Goal: Book appointment/travel/reservation

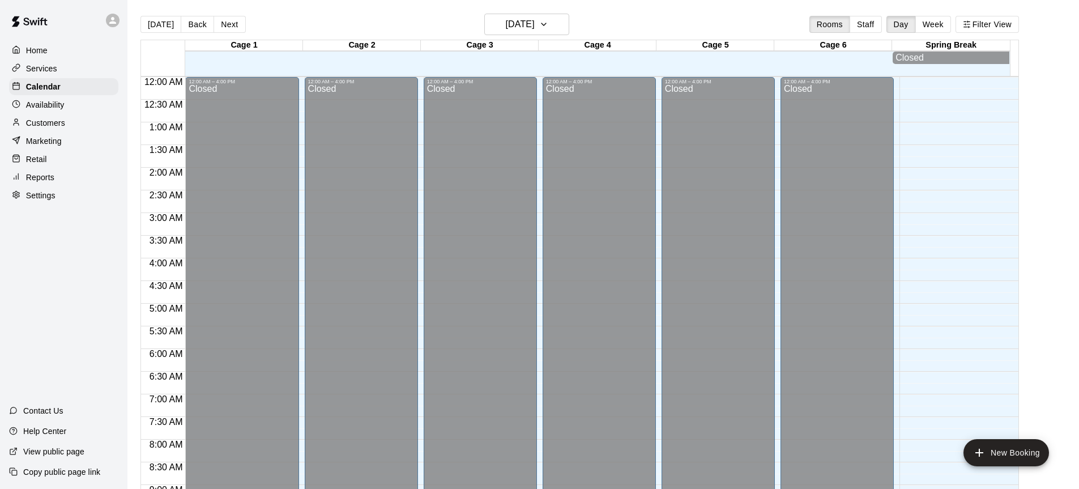
scroll to position [627, 0]
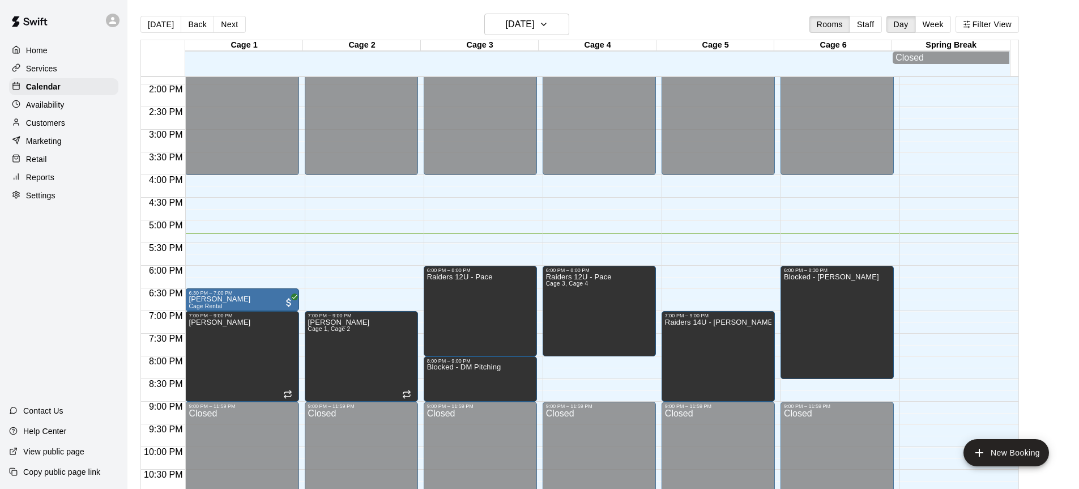
click at [1043, 363] on main "[DATE] Back [DATE][DATE] Rooms Staff Day Week Filter View Cage 1 21 Thu Cage 2 …" at bounding box center [603, 258] width 942 height 489
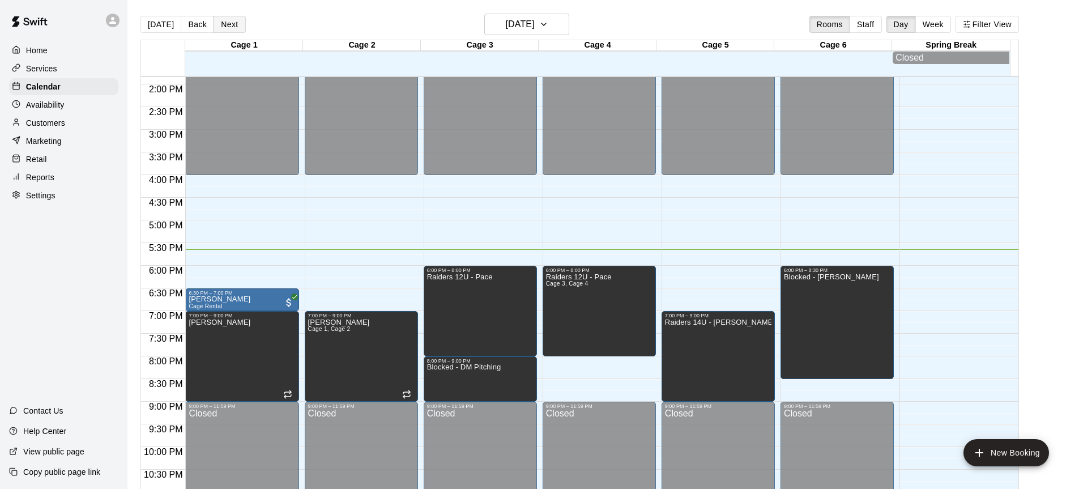
click at [227, 32] on button "Next" at bounding box center [230, 24] width 32 height 17
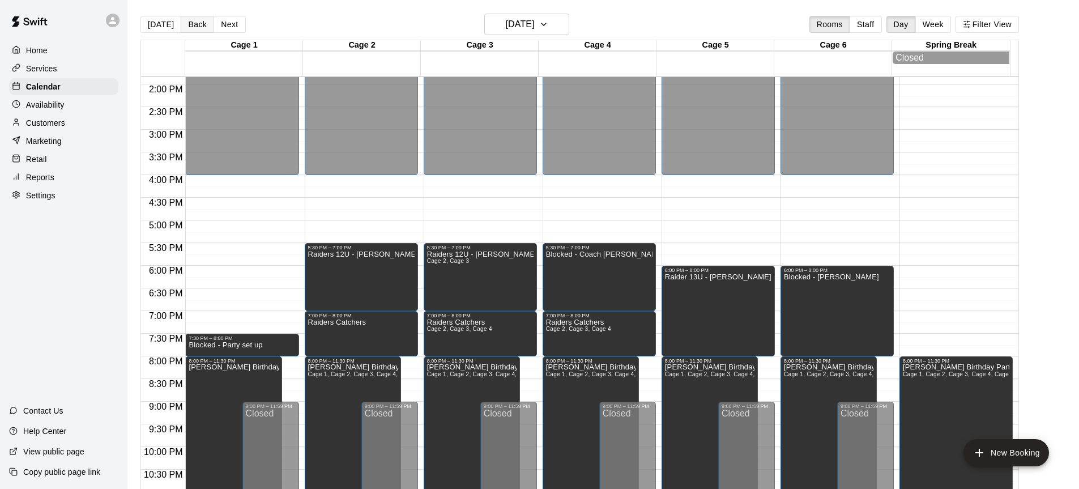
click at [192, 25] on button "Back" at bounding box center [197, 24] width 33 height 17
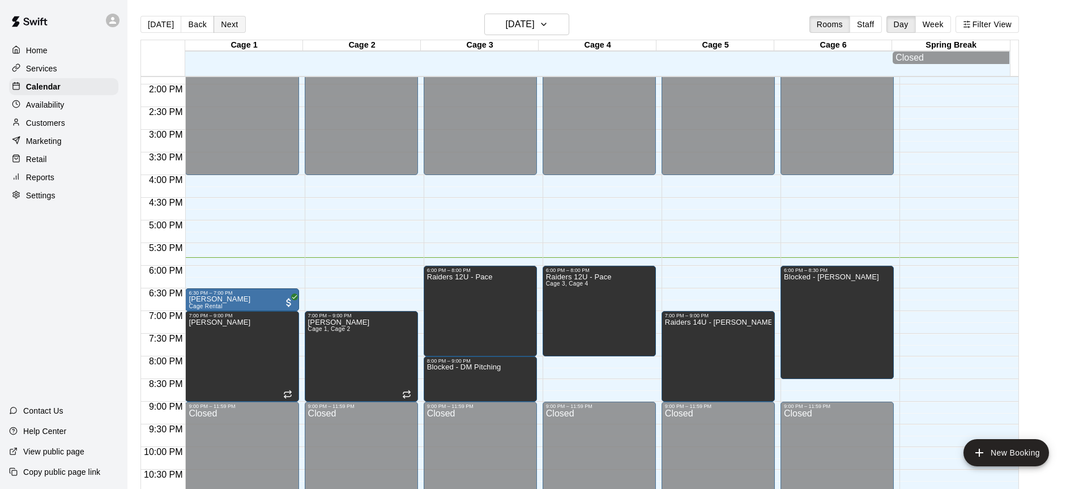
click at [225, 25] on button "Next" at bounding box center [230, 24] width 32 height 17
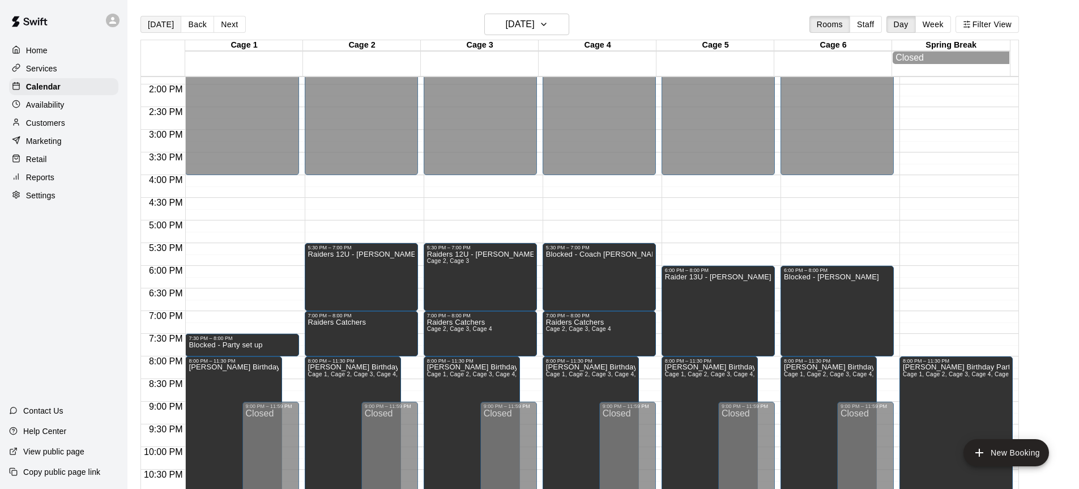
click at [158, 25] on button "[DATE]" at bounding box center [160, 24] width 41 height 17
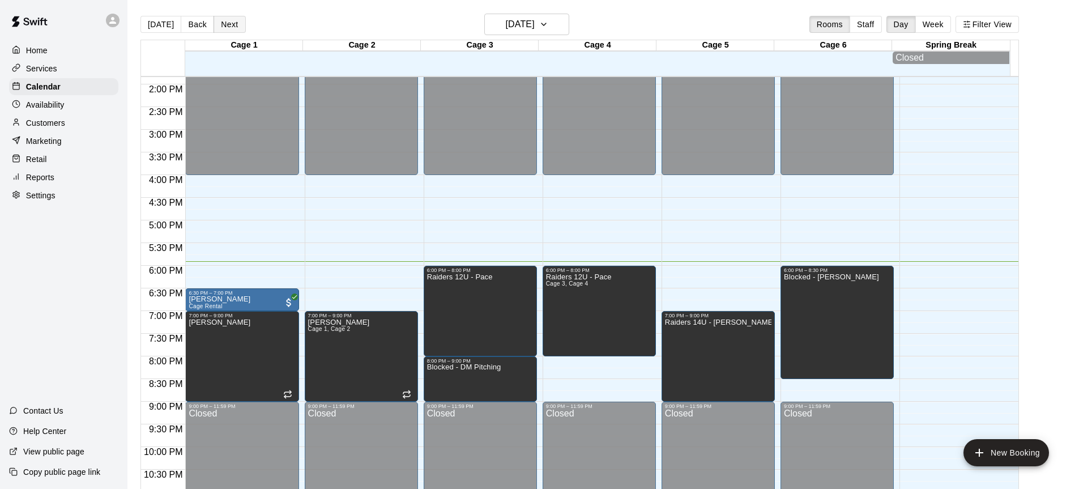
click at [235, 22] on button "Next" at bounding box center [230, 24] width 32 height 17
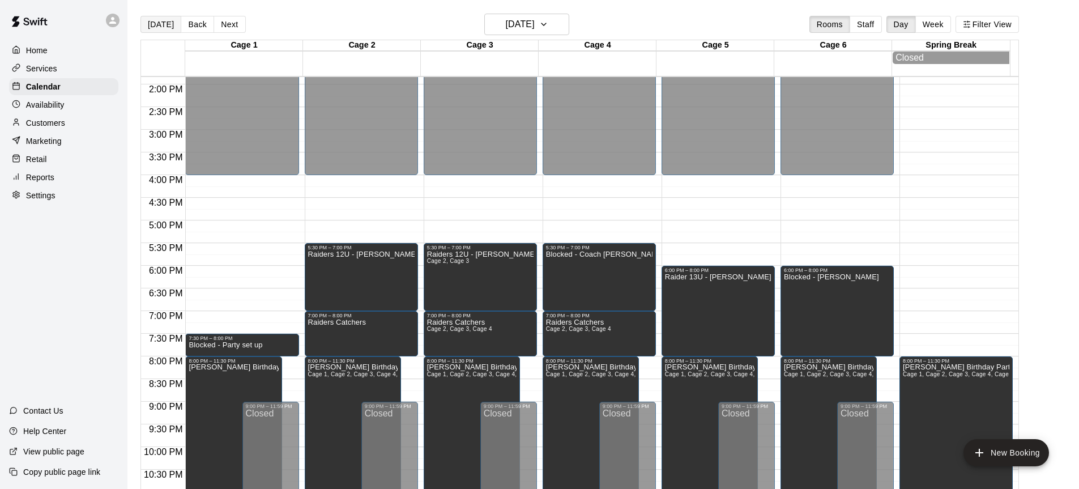
click at [167, 27] on button "[DATE]" at bounding box center [160, 24] width 41 height 17
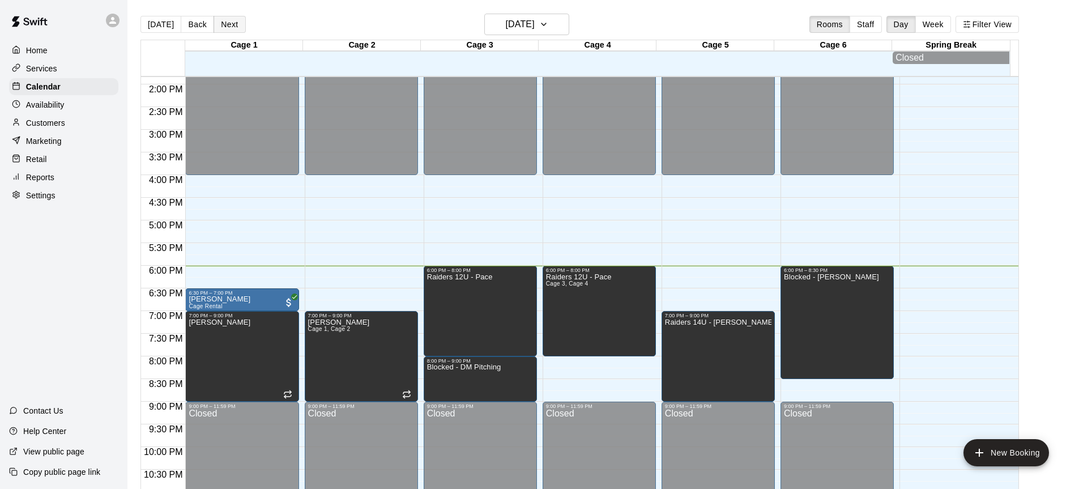
click at [229, 24] on button "Next" at bounding box center [230, 24] width 32 height 17
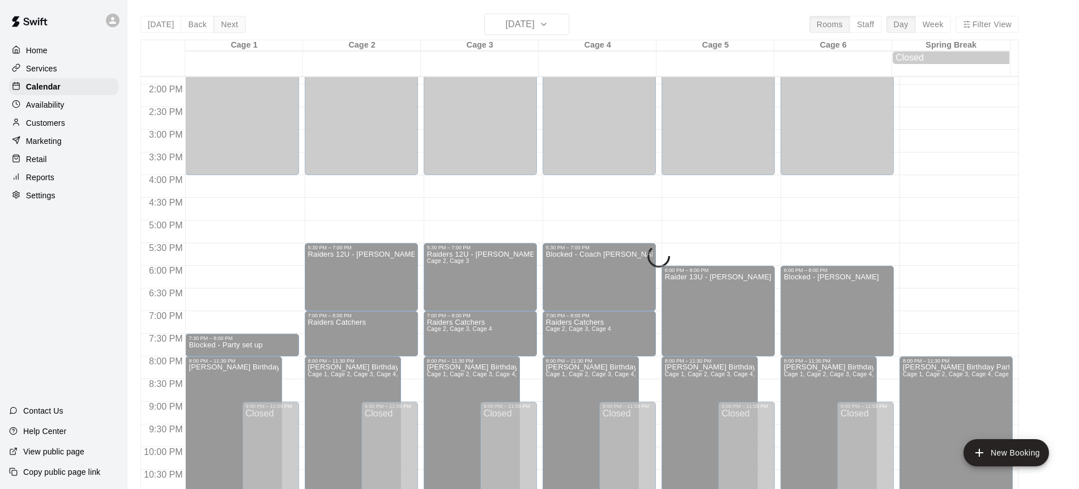
click at [225, 23] on button "Next" at bounding box center [230, 24] width 32 height 17
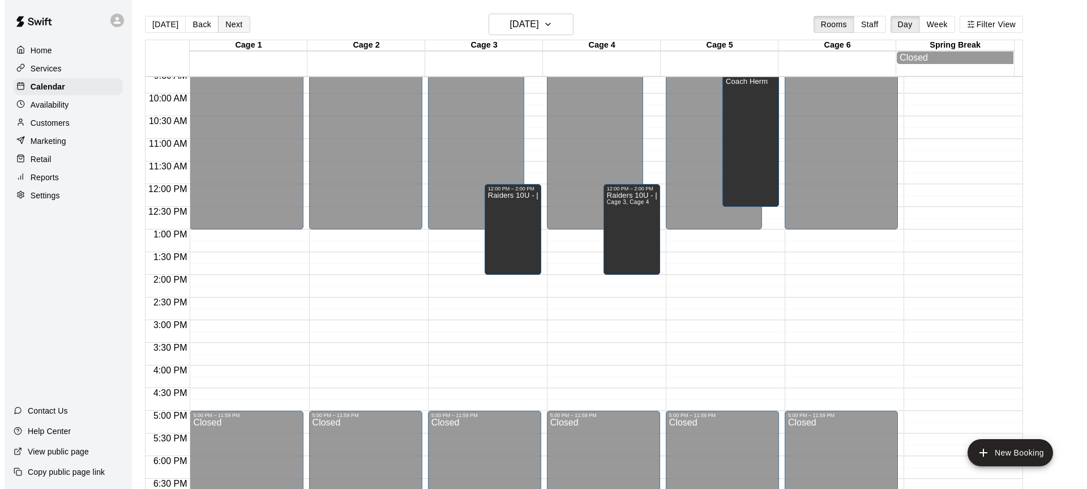
scroll to position [428, 0]
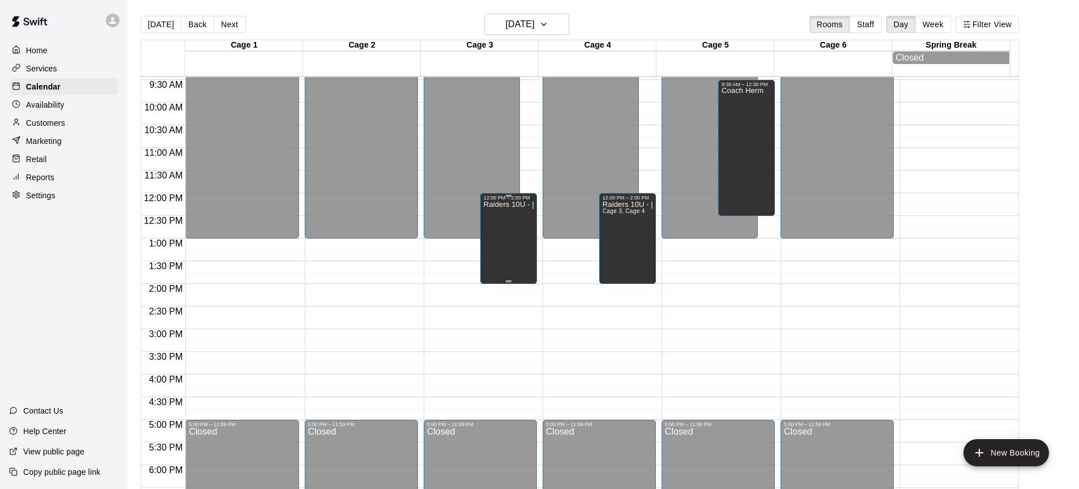
click at [496, 237] on div "Raiders 10U - [PERSON_NAME]" at bounding box center [509, 444] width 50 height 489
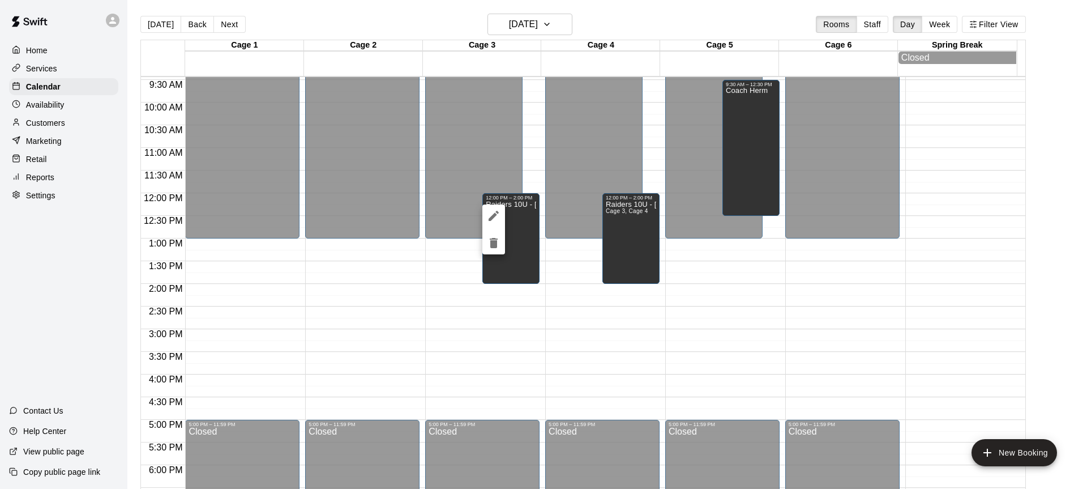
click at [489, 217] on icon "edit" at bounding box center [494, 216] width 14 height 14
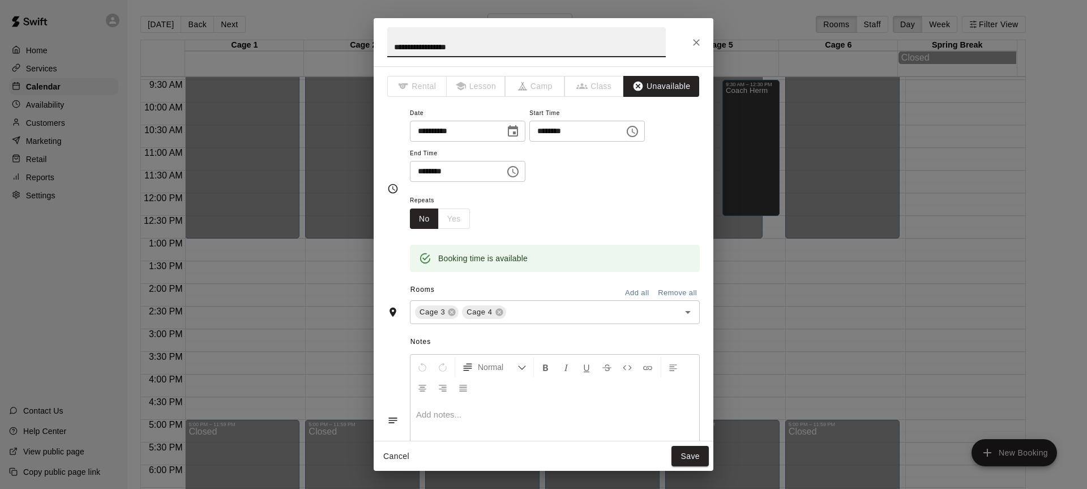
click at [697, 42] on icon "Close" at bounding box center [696, 42] width 7 height 7
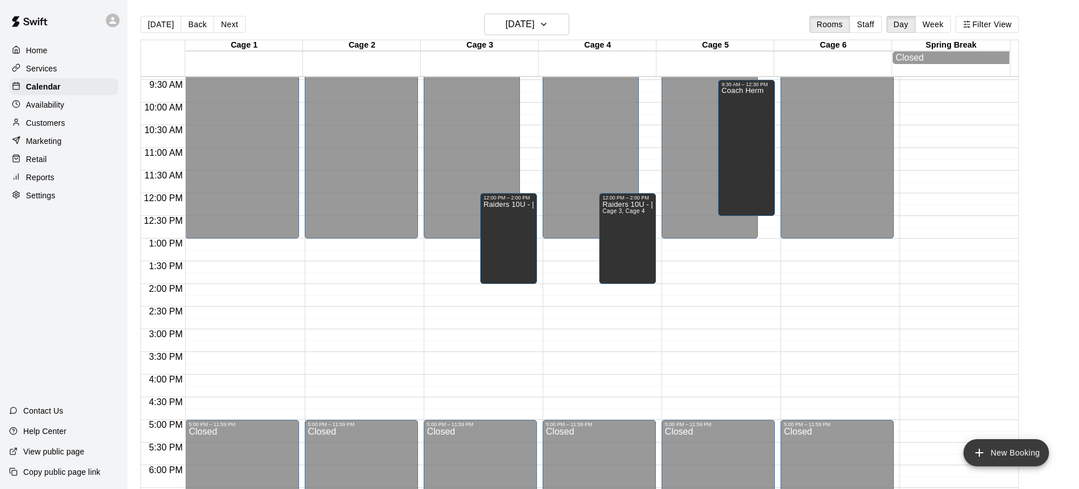
click at [993, 456] on button "New Booking" at bounding box center [1006, 452] width 86 height 27
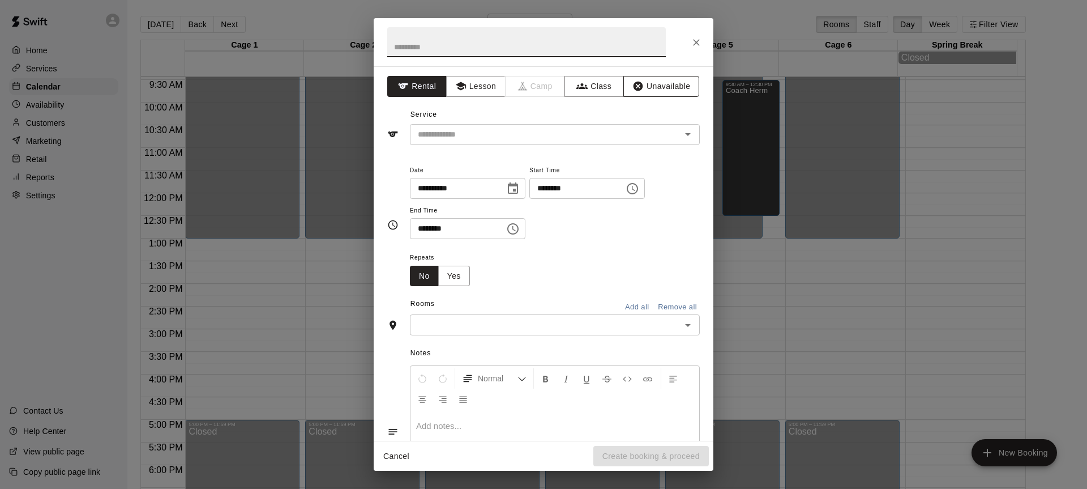
click at [639, 93] on button "Unavailable" at bounding box center [662, 86] width 76 height 21
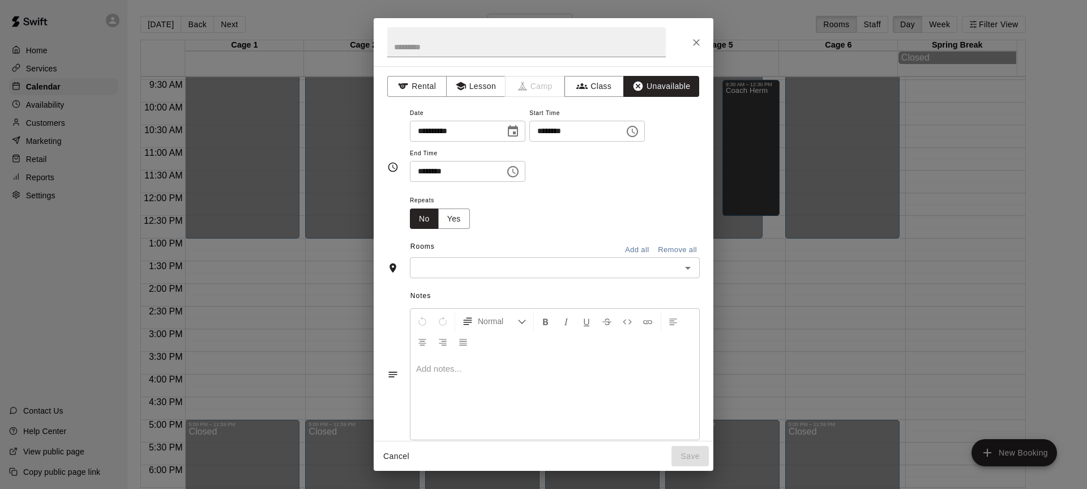
click at [639, 131] on icon "Choose time, selected time is 5:00 PM" at bounding box center [633, 132] width 14 height 14
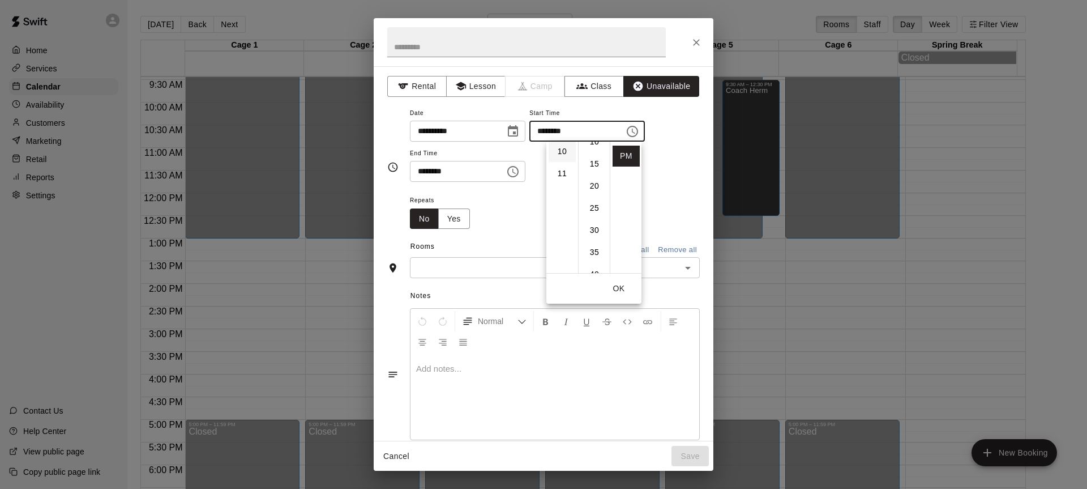
scroll to position [0, 0]
click at [557, 157] on li "12" at bounding box center [562, 154] width 27 height 21
type input "********"
click at [524, 170] on button "Choose time, selected time is 5:30 PM" at bounding box center [513, 171] width 23 height 23
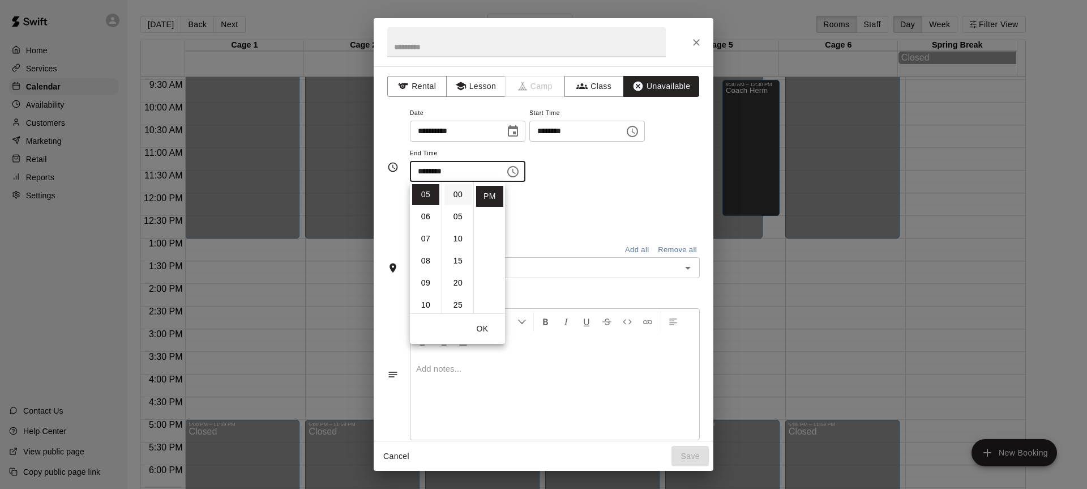
click at [454, 200] on li "00" at bounding box center [458, 194] width 27 height 21
type input "********"
click at [490, 52] on input "text" at bounding box center [526, 42] width 279 height 30
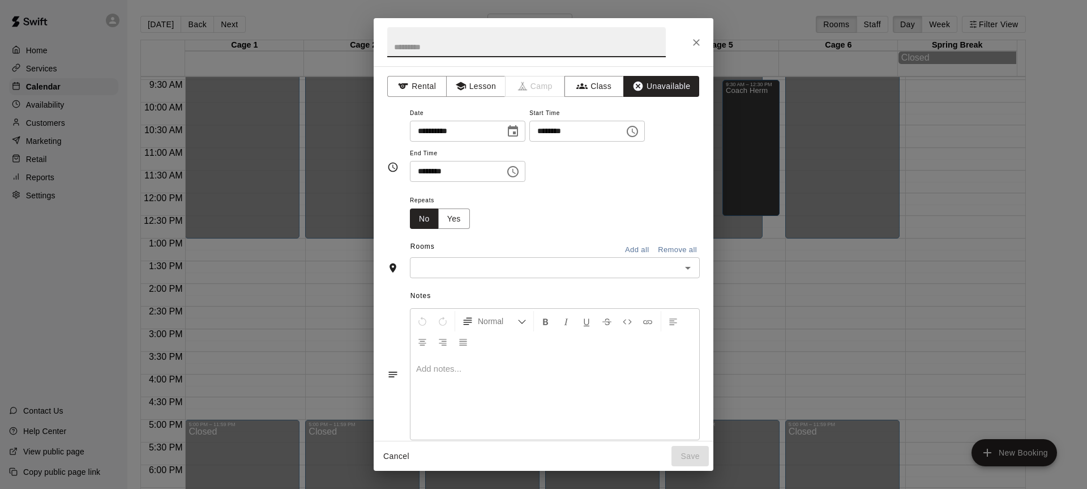
click at [490, 52] on input "text" at bounding box center [526, 42] width 279 height 30
click at [394, 42] on input "**********" at bounding box center [526, 42] width 279 height 30
type input "**********"
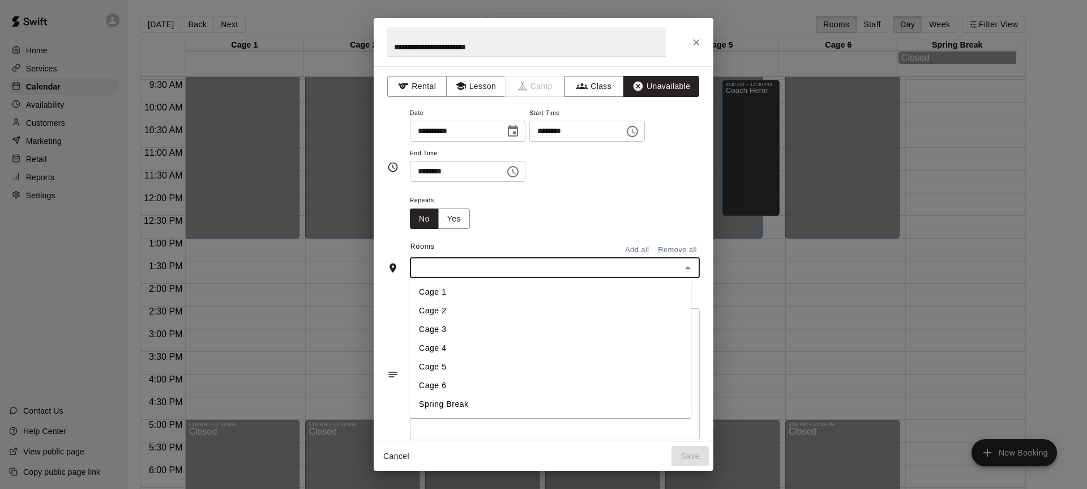
click at [525, 270] on input "text" at bounding box center [545, 268] width 264 height 14
click at [547, 49] on input "**********" at bounding box center [526, 42] width 279 height 30
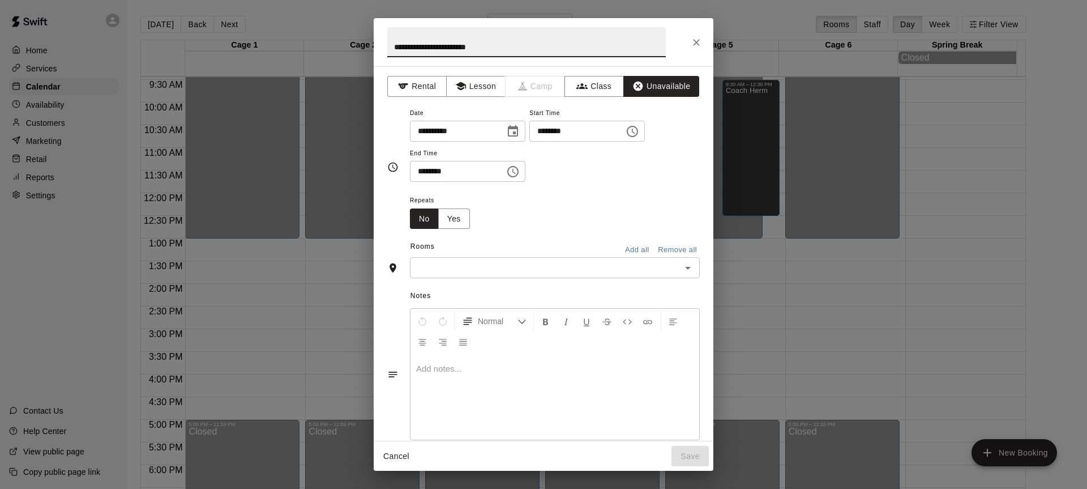
click at [552, 271] on input "text" at bounding box center [545, 268] width 264 height 14
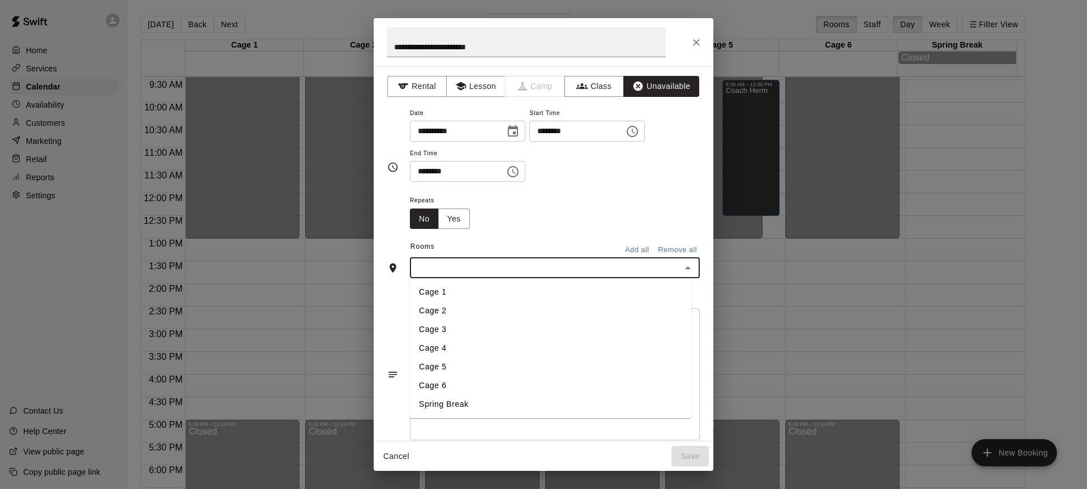
click at [490, 292] on li "Cage 1" at bounding box center [550, 292] width 281 height 19
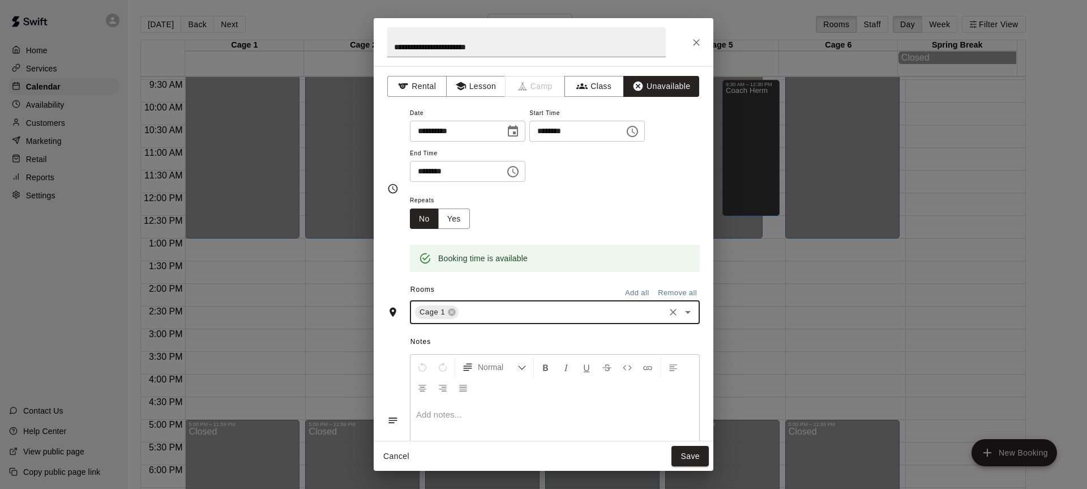
click at [493, 310] on input "text" at bounding box center [561, 312] width 203 height 14
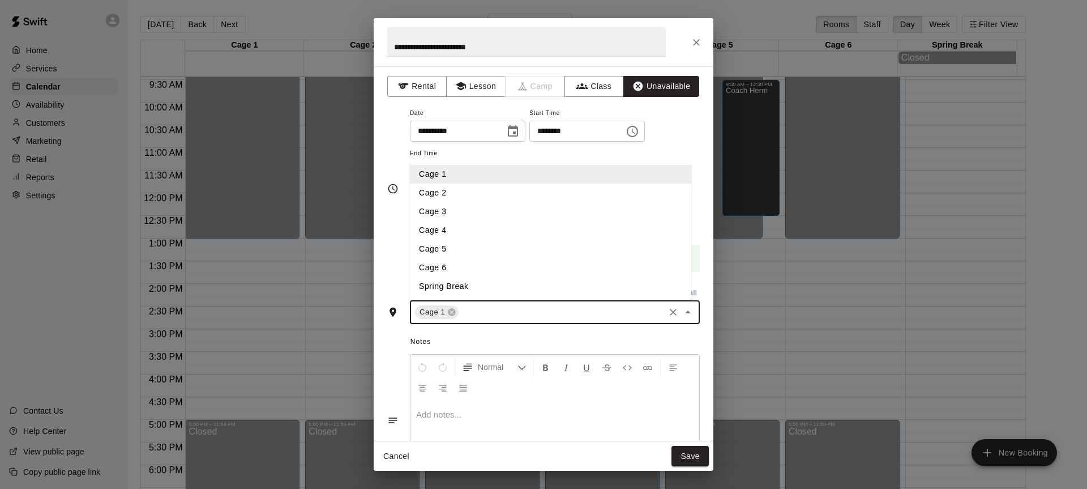
click at [473, 200] on li "Cage 2" at bounding box center [550, 193] width 281 height 19
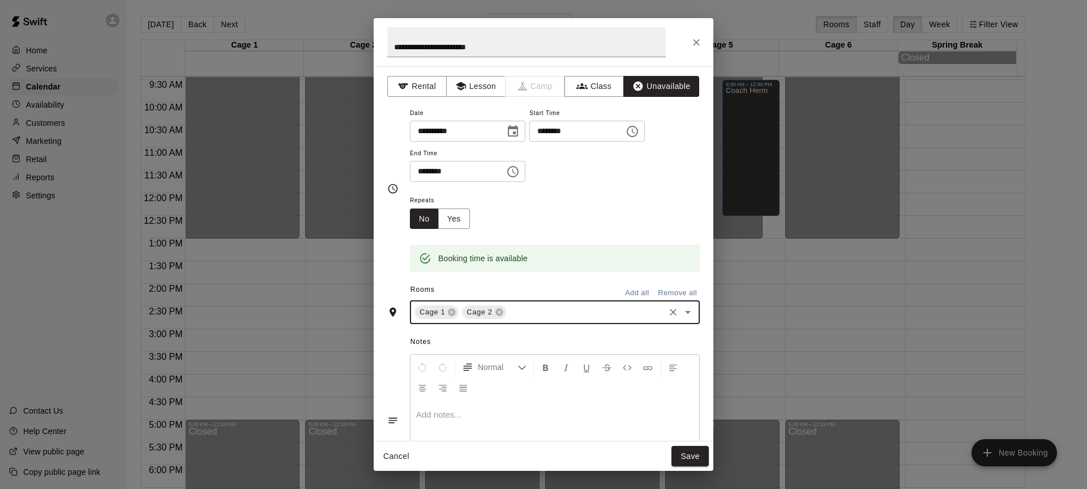
click at [525, 315] on input "text" at bounding box center [585, 312] width 155 height 14
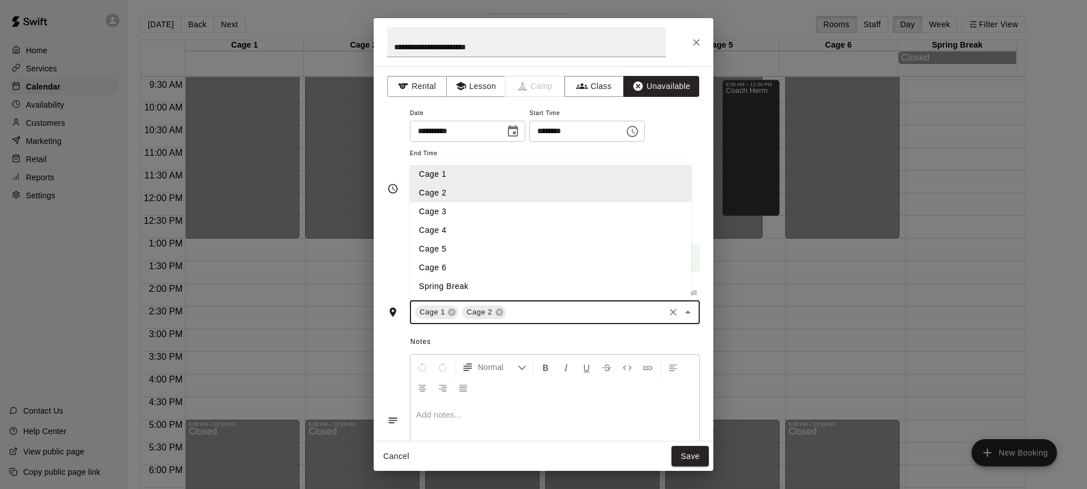
click at [490, 254] on li "Cage 5" at bounding box center [550, 249] width 281 height 19
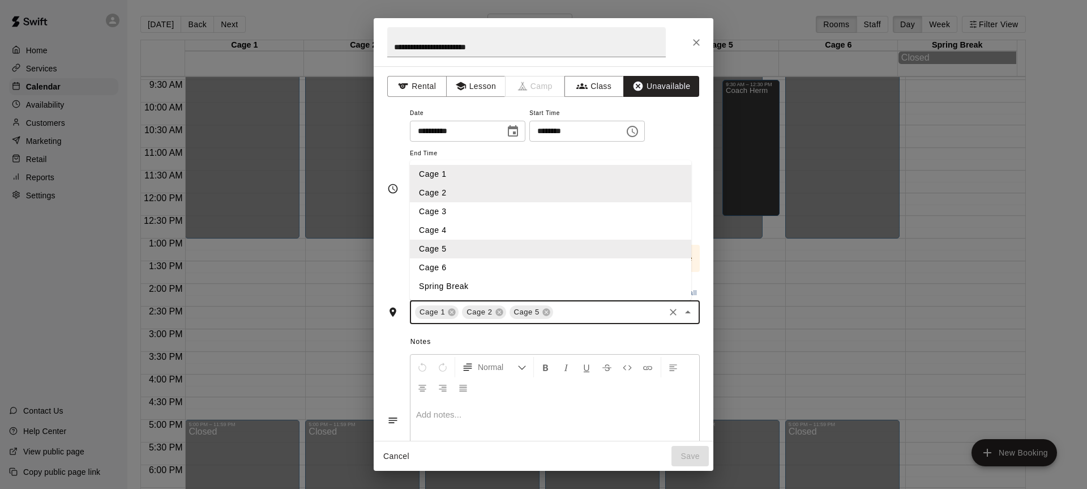
click at [555, 309] on input "text" at bounding box center [609, 312] width 108 height 14
click at [453, 263] on li "Cage 6" at bounding box center [550, 267] width 281 height 19
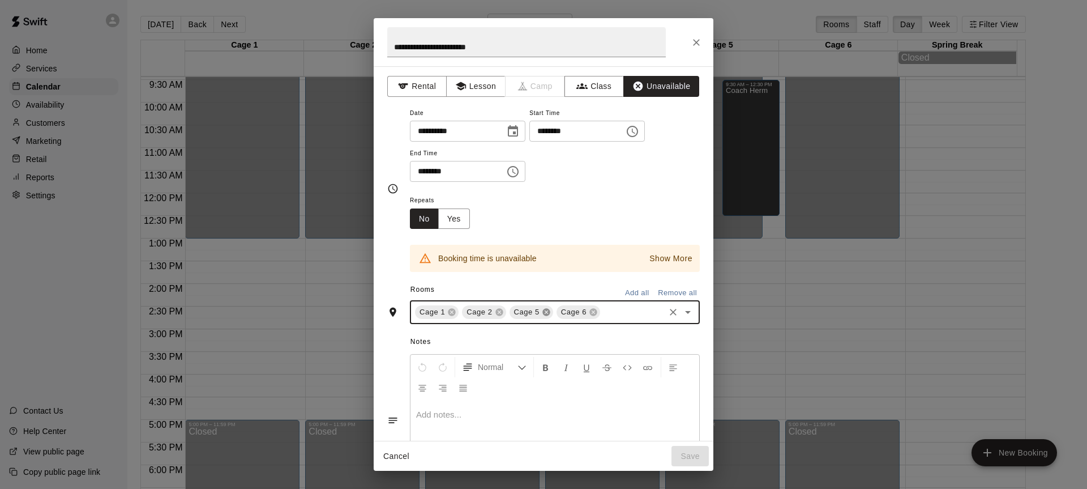
click at [544, 312] on icon at bounding box center [546, 312] width 7 height 7
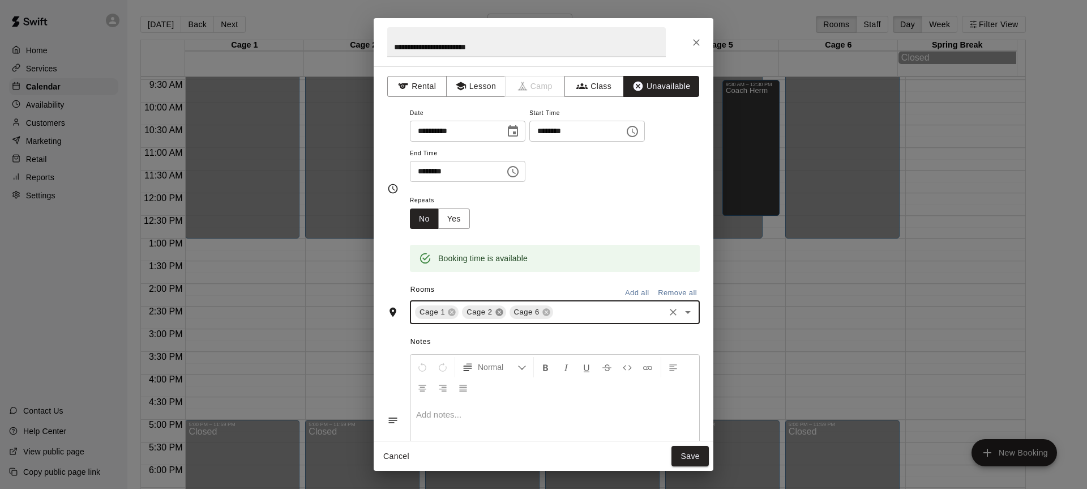
click at [501, 310] on icon at bounding box center [499, 312] width 7 height 7
click at [460, 309] on div "Cage 1 Cage 6 ​" at bounding box center [555, 312] width 290 height 24
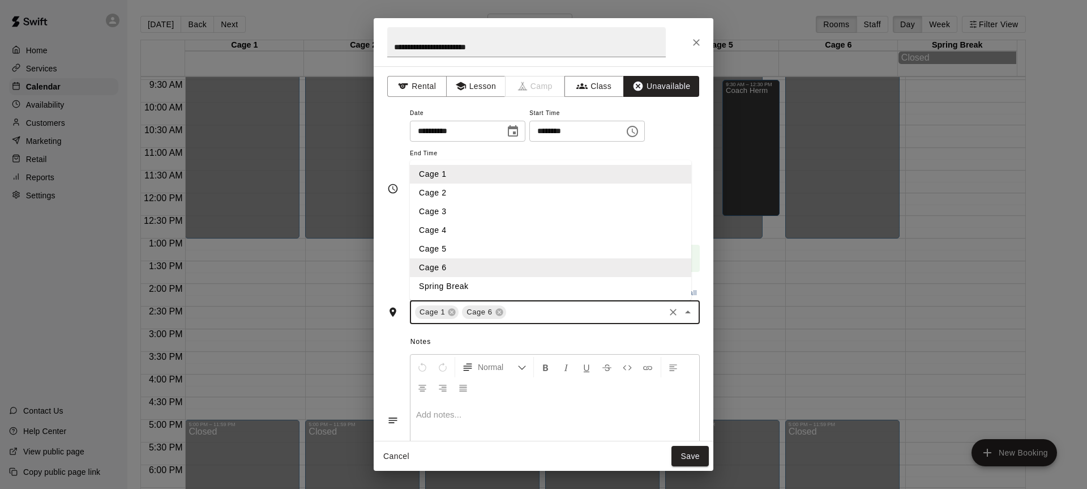
click at [443, 198] on li "Cage 2" at bounding box center [550, 193] width 281 height 19
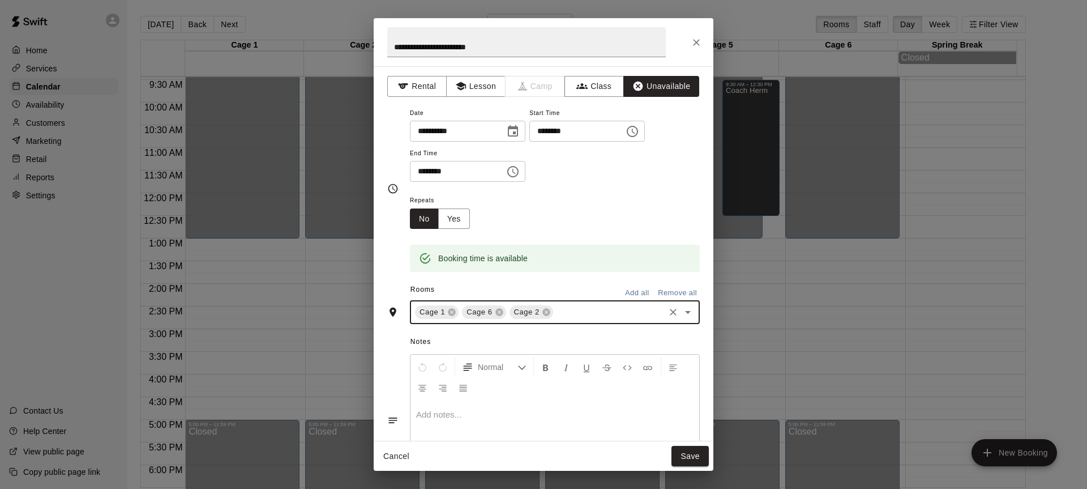
click at [507, 308] on div "Cage 1 Cage 6 Cage 2 ​" at bounding box center [555, 312] width 290 height 24
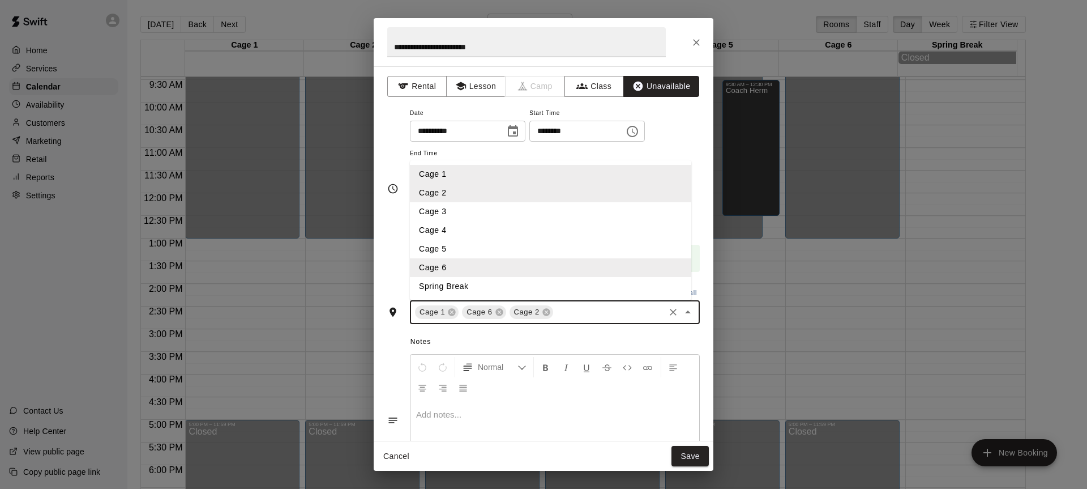
click at [445, 211] on li "Cage 3" at bounding box center [550, 211] width 281 height 19
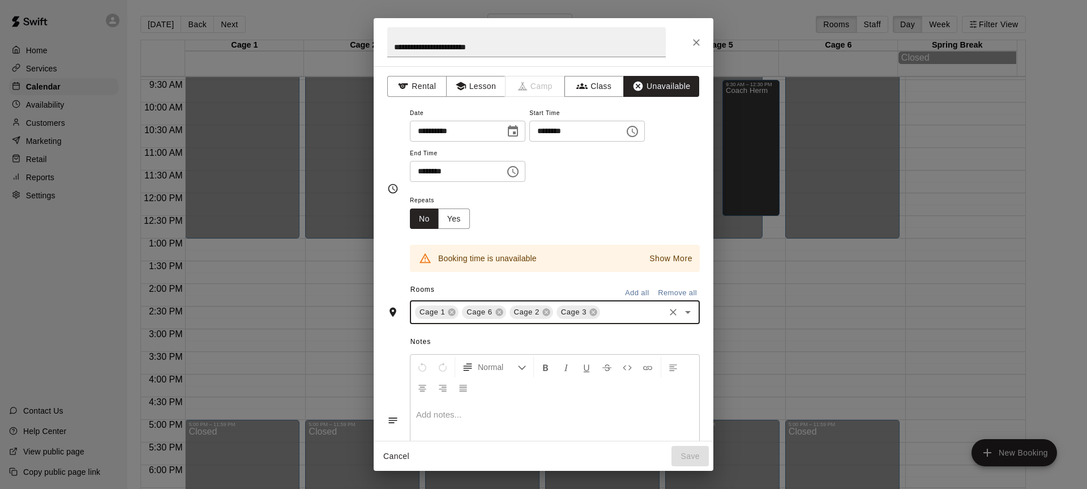
click at [597, 311] on icon at bounding box center [593, 312] width 7 height 7
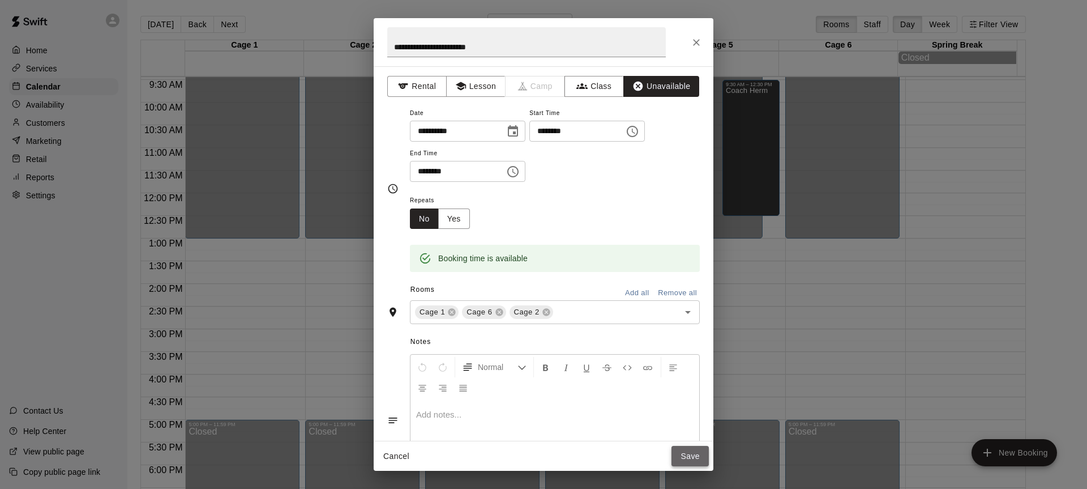
click at [688, 458] on button "Save" at bounding box center [690, 456] width 37 height 21
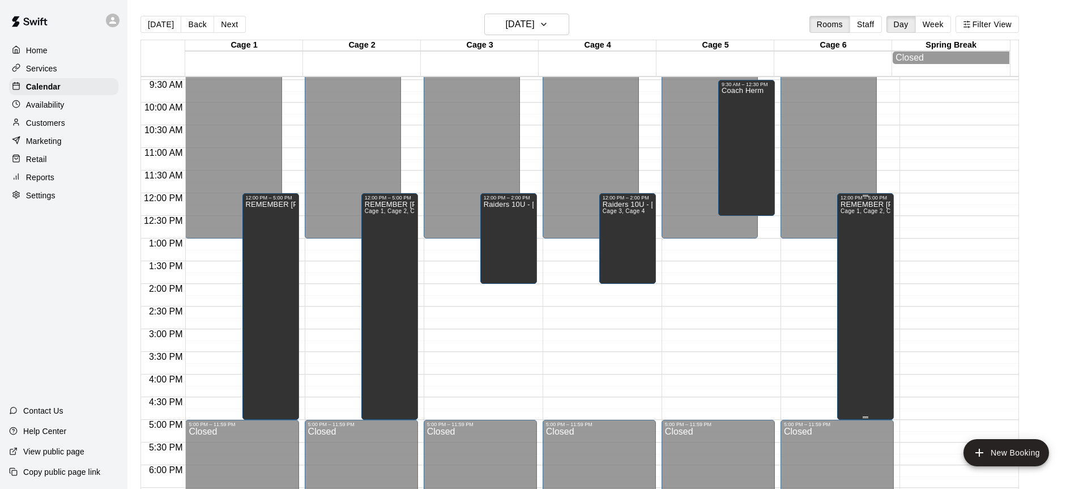
click at [872, 302] on div "REMEMBER [PERSON_NAME] CANT WORK Cage 1, Cage 2, Cage 6" at bounding box center [865, 444] width 50 height 489
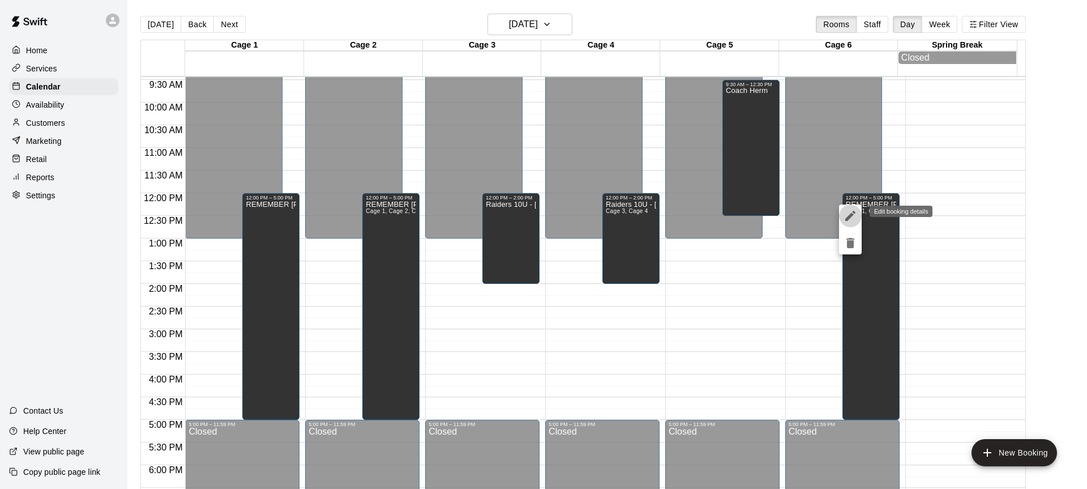
click at [848, 218] on icon "edit" at bounding box center [851, 216] width 10 height 10
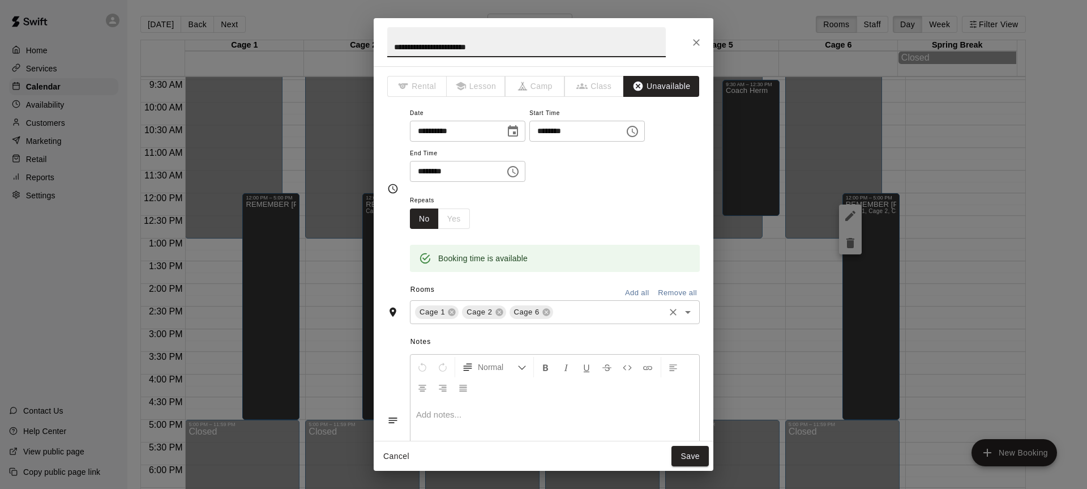
click at [572, 312] on input "text" at bounding box center [609, 312] width 108 height 14
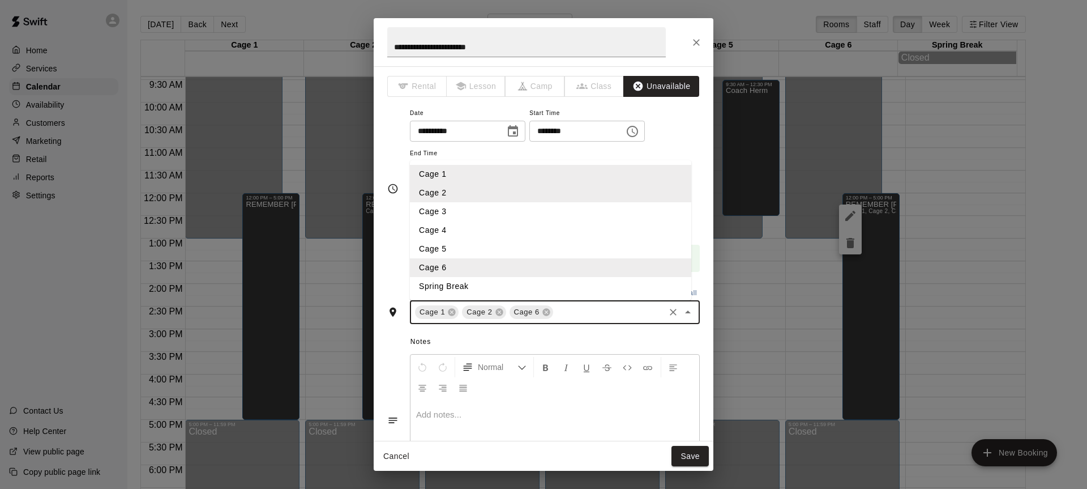
click at [438, 227] on li "Cage 4" at bounding box center [550, 230] width 281 height 19
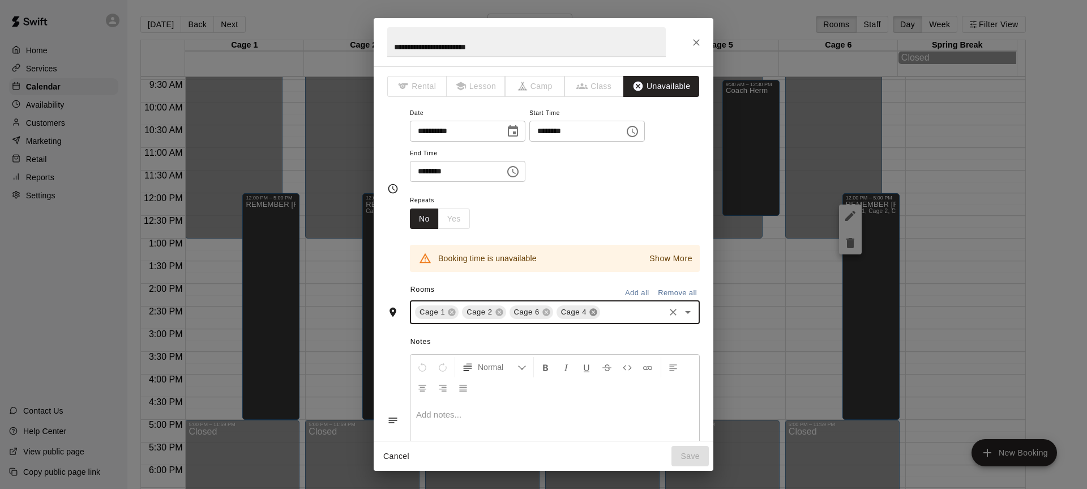
click at [596, 312] on icon at bounding box center [593, 312] width 7 height 7
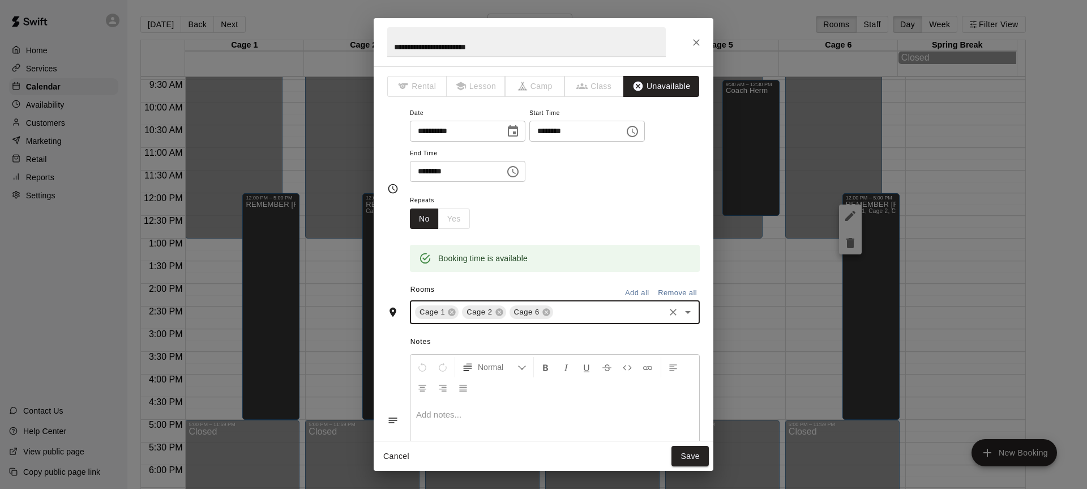
click at [592, 308] on input "text" at bounding box center [609, 312] width 108 height 14
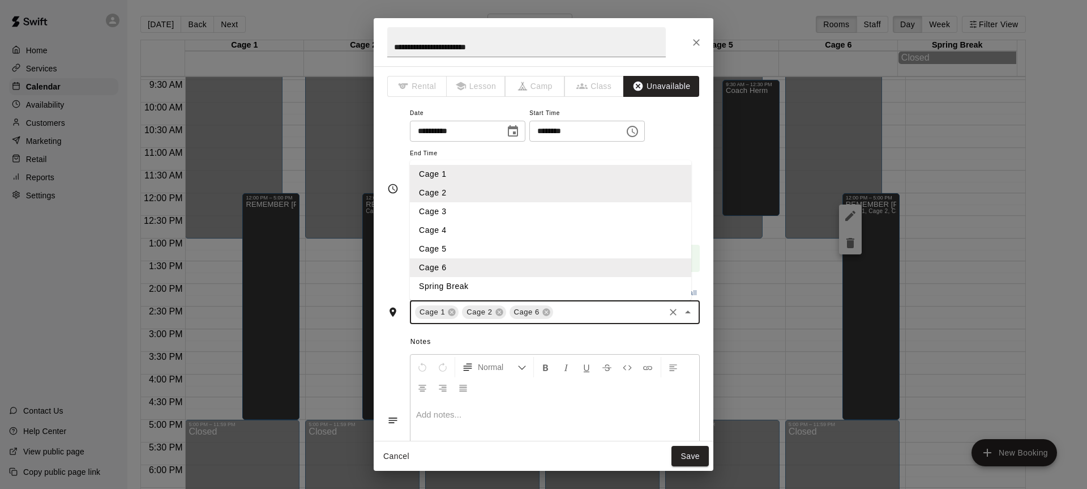
click at [477, 249] on li "Cage 5" at bounding box center [550, 249] width 281 height 19
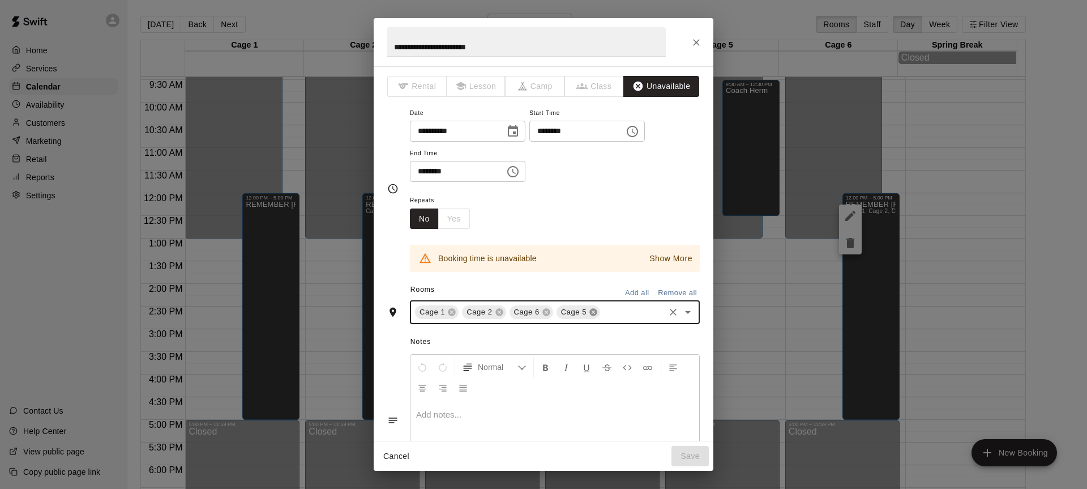
click at [598, 313] on icon at bounding box center [593, 312] width 9 height 9
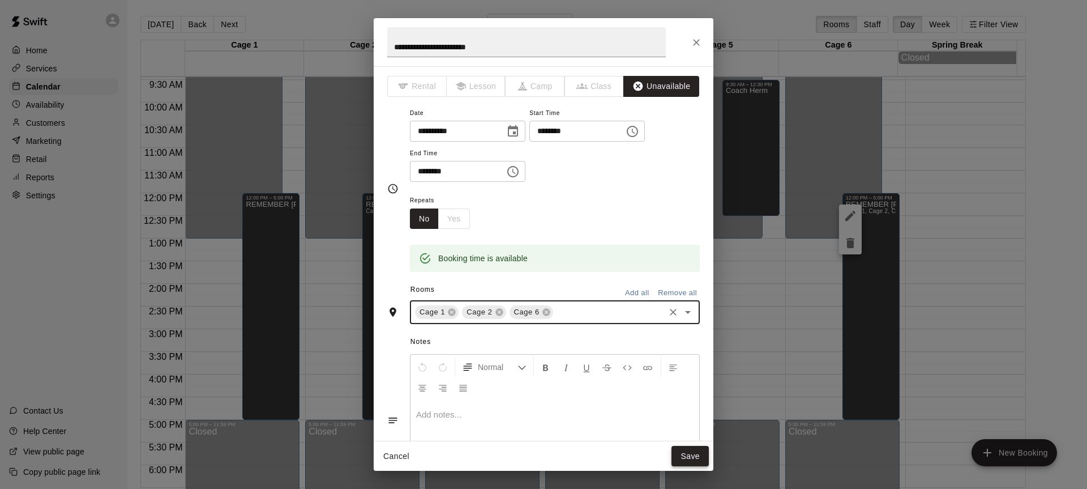
click at [689, 463] on button "Save" at bounding box center [690, 456] width 37 height 21
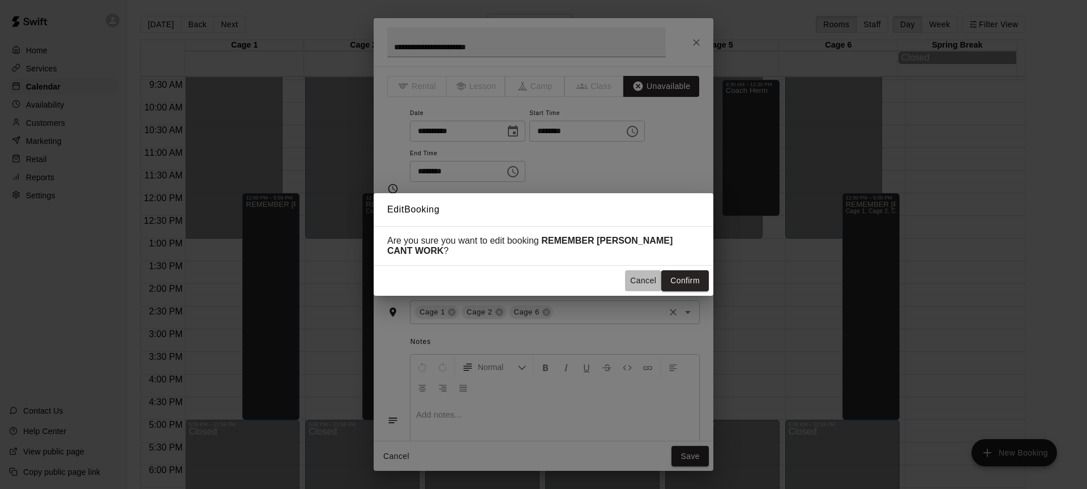
click at [645, 279] on button "Cancel" at bounding box center [643, 280] width 36 height 21
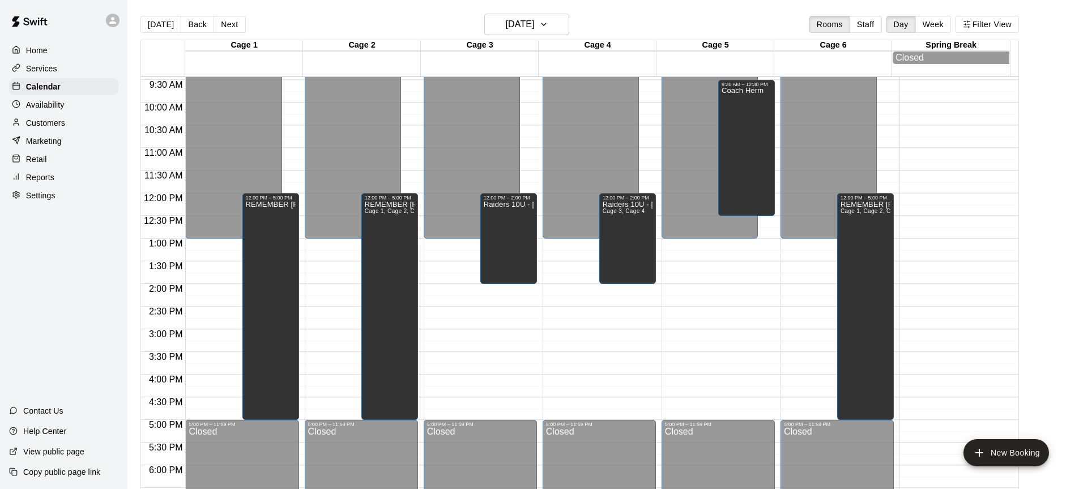
click at [735, 265] on div "12:00 AM – 1:00 PM Closed 5:00 PM – 11:59 PM Closed 9:30 AM – 12:30 PM Coach He…" at bounding box center [718, 192] width 113 height 1087
click at [728, 254] on div "12:00 AM – 1:00 PM Closed 5:00 PM – 11:59 PM Closed 9:30 AM – 12:30 PM Coach He…" at bounding box center [718, 192] width 113 height 1087
click at [1006, 454] on button "New Booking" at bounding box center [1006, 452] width 86 height 27
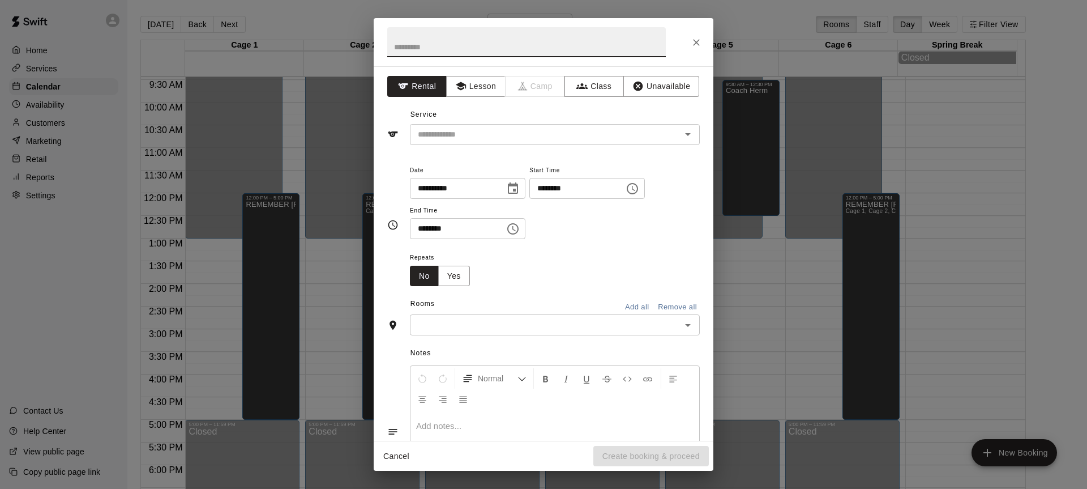
drag, startPoint x: 671, startPoint y: 191, endPoint x: 664, endPoint y: 183, distance: 10.9
click at [639, 191] on icon "Choose time, selected time is 5:00 PM" at bounding box center [633, 189] width 14 height 14
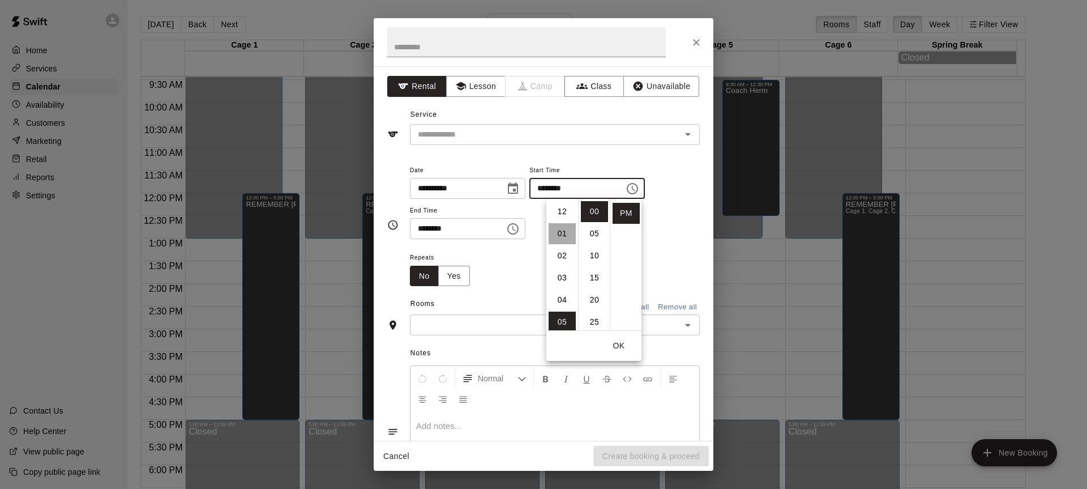
click at [556, 235] on li "01" at bounding box center [562, 233] width 27 height 21
type input "********"
click at [520, 224] on icon "Choose time, selected time is 5:30 PM" at bounding box center [513, 229] width 14 height 14
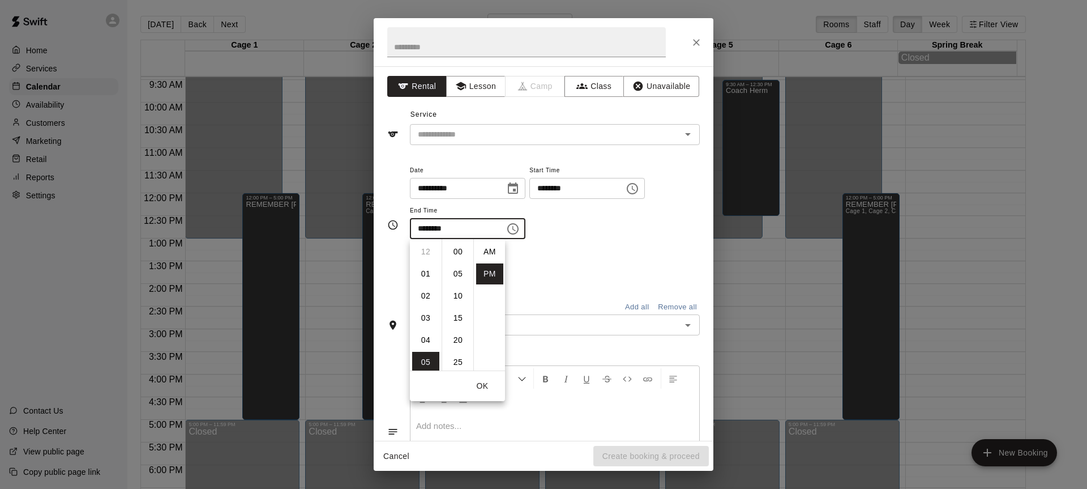
scroll to position [20, 0]
click at [418, 276] on li "06" at bounding box center [425, 273] width 27 height 21
click at [417, 282] on li "05" at bounding box center [425, 286] width 27 height 21
click at [453, 253] on li "00" at bounding box center [458, 251] width 27 height 21
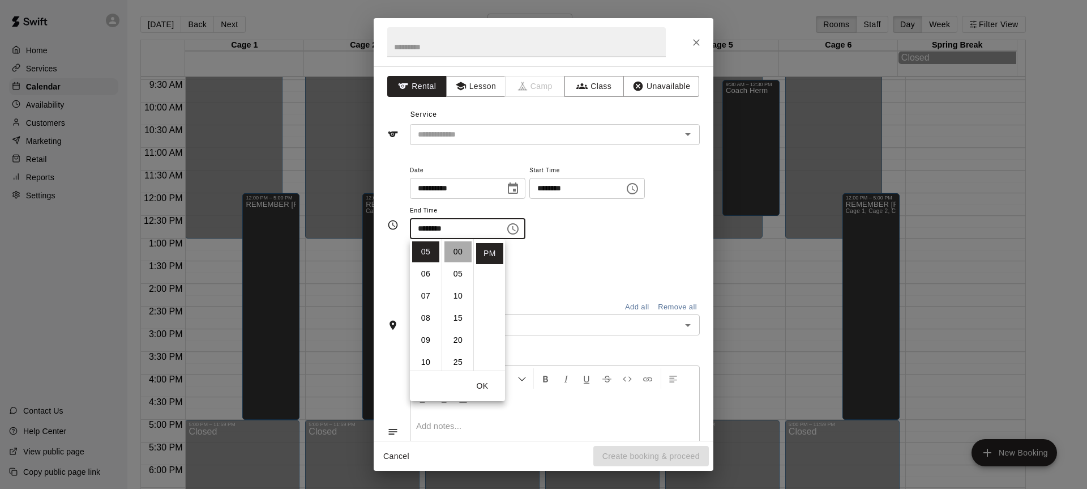
type input "********"
click at [472, 53] on input "text" at bounding box center [526, 42] width 279 height 30
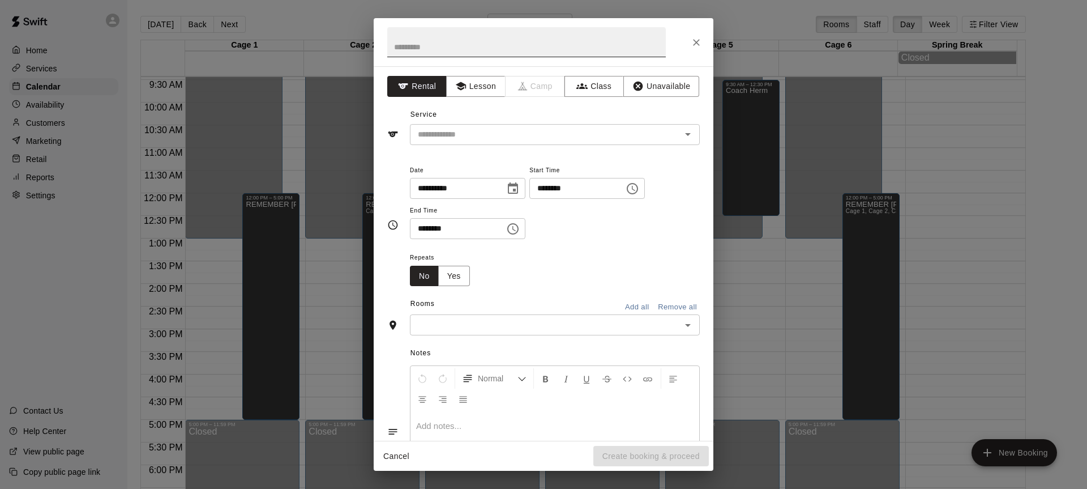
click at [467, 54] on input "text" at bounding box center [526, 42] width 279 height 30
click at [634, 86] on icon "button" at bounding box center [639, 87] width 10 height 10
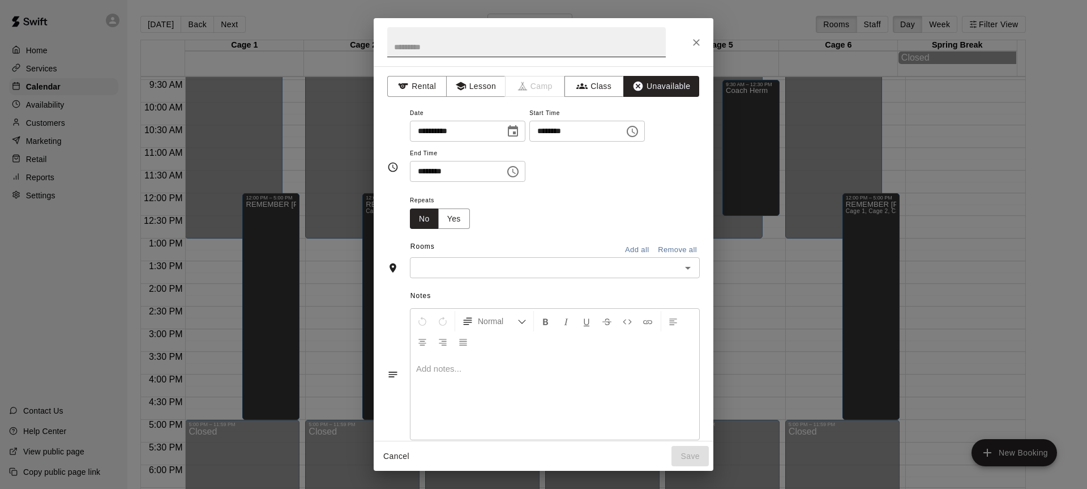
click at [522, 49] on input "text" at bounding box center [526, 42] width 279 height 30
click at [594, 275] on div "​" at bounding box center [555, 267] width 290 height 21
type input "**********"
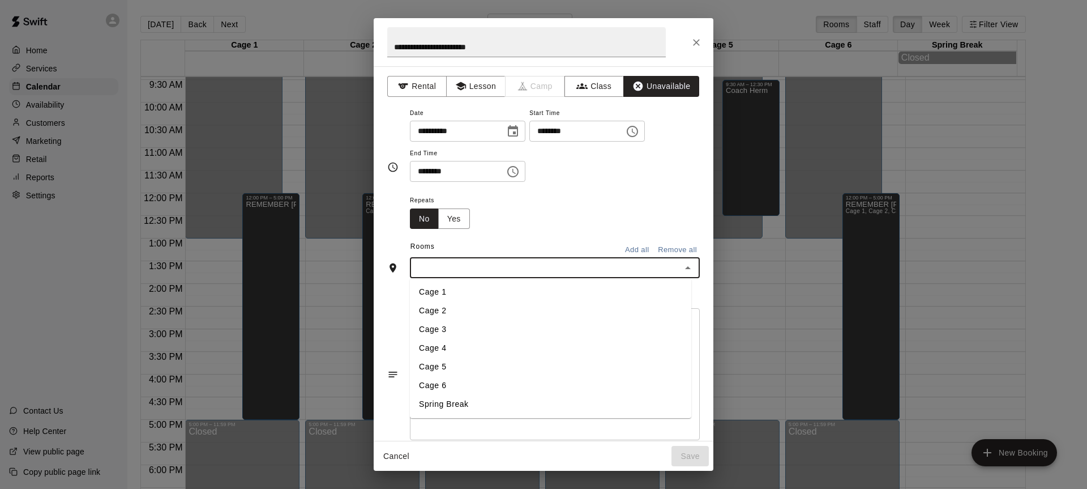
click at [458, 366] on li "Cage 5" at bounding box center [550, 366] width 281 height 19
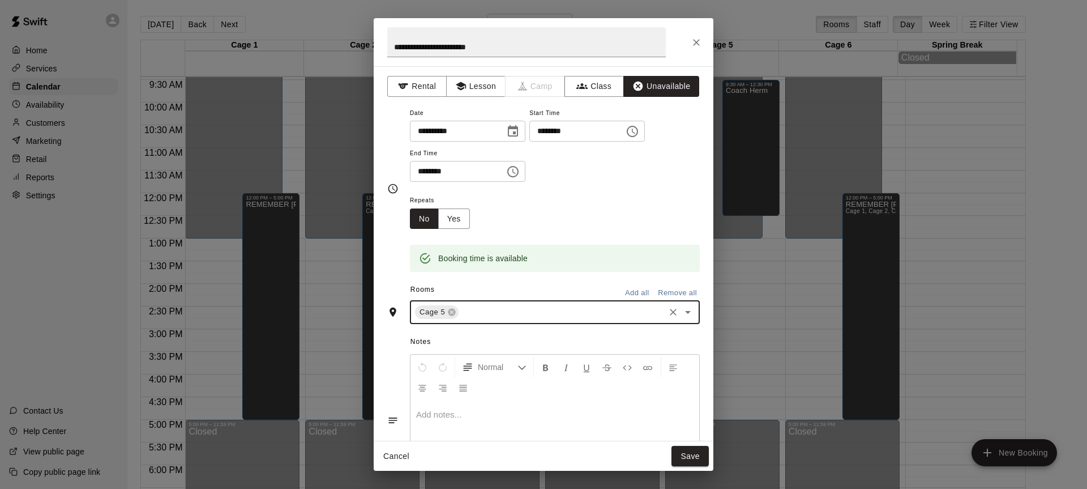
click at [495, 319] on div "Cage 5 ​" at bounding box center [555, 312] width 290 height 24
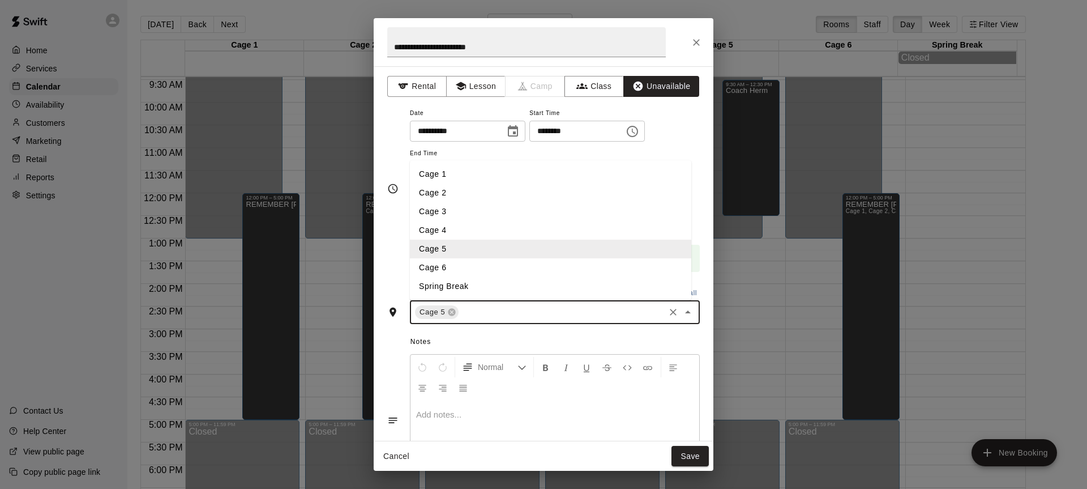
click at [452, 224] on li "Cage 4" at bounding box center [550, 230] width 281 height 19
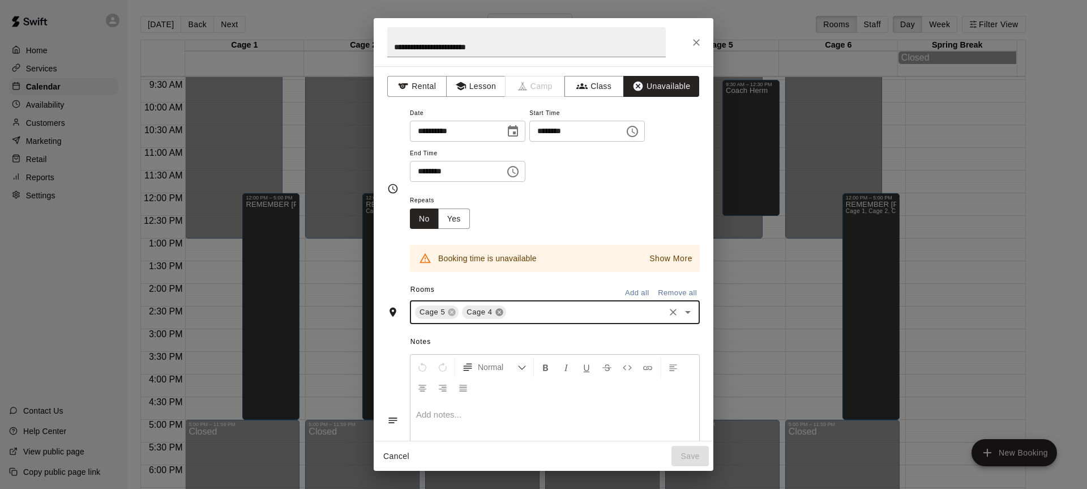
click at [500, 314] on icon at bounding box center [499, 312] width 7 height 7
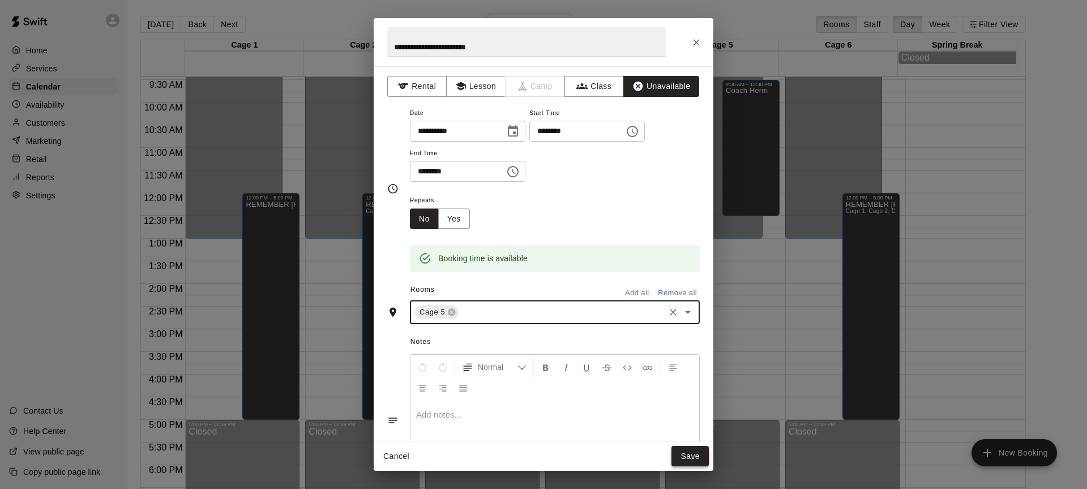
click at [688, 462] on button "Save" at bounding box center [690, 456] width 37 height 21
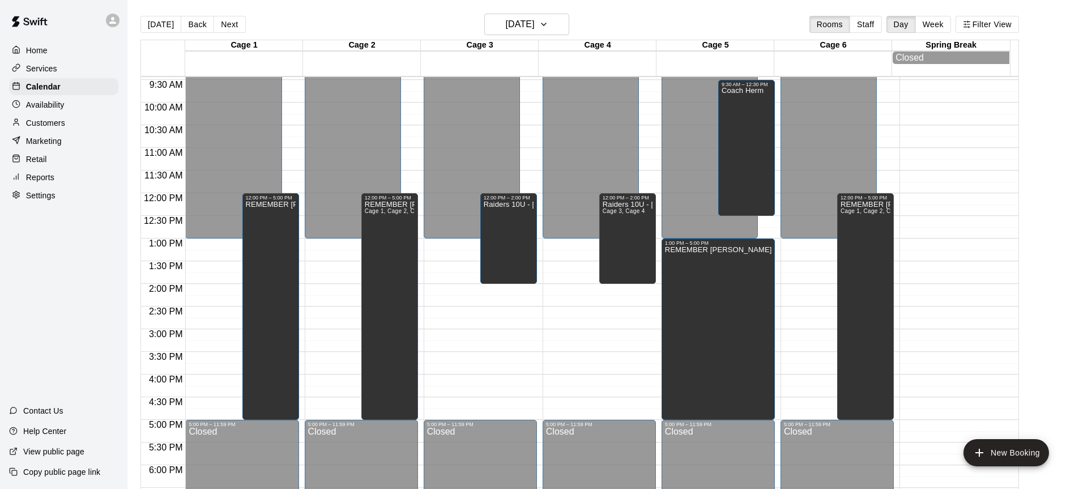
click at [600, 300] on div "12:00 AM – 1:00 PM Closed 5:00 PM – 11:59 PM Closed 12:00 PM – 2:00 PM Raiders …" at bounding box center [599, 192] width 113 height 1087
click at [1009, 449] on button "New Booking" at bounding box center [1006, 452] width 86 height 27
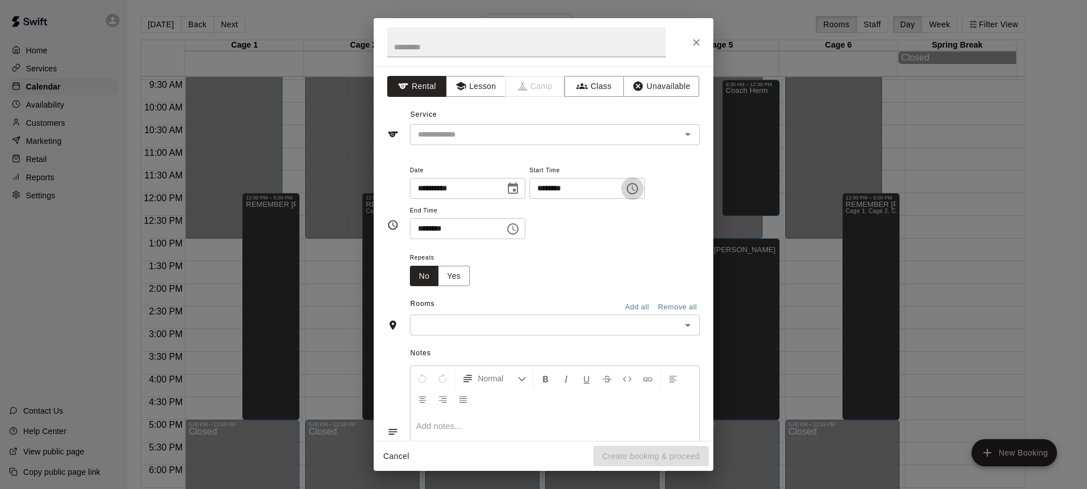
click at [635, 190] on icon "Choose time, selected time is 5:00 PM" at bounding box center [633, 188] width 3 height 5
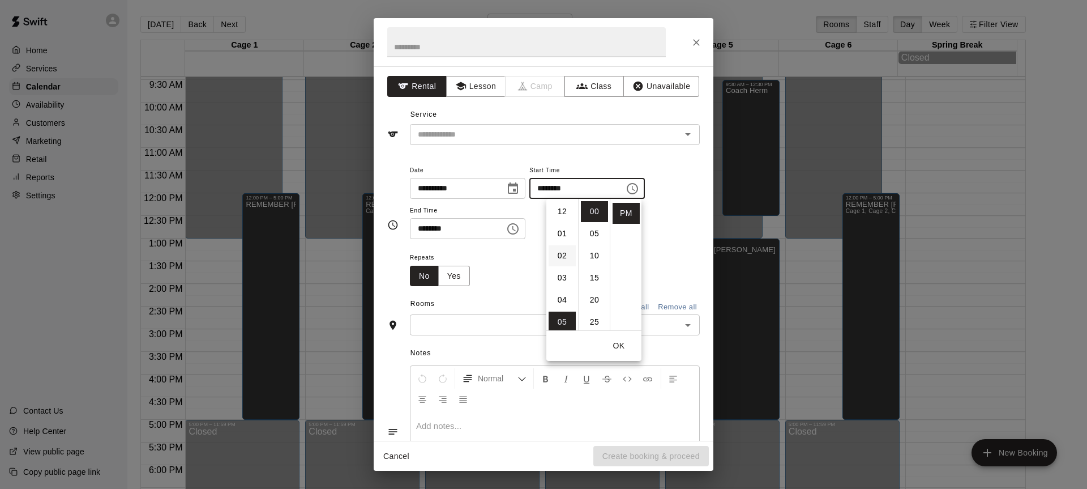
click at [555, 257] on li "02" at bounding box center [562, 255] width 27 height 21
type input "********"
click at [522, 229] on button "Choose time, selected time is 5:30 PM" at bounding box center [513, 228] width 23 height 23
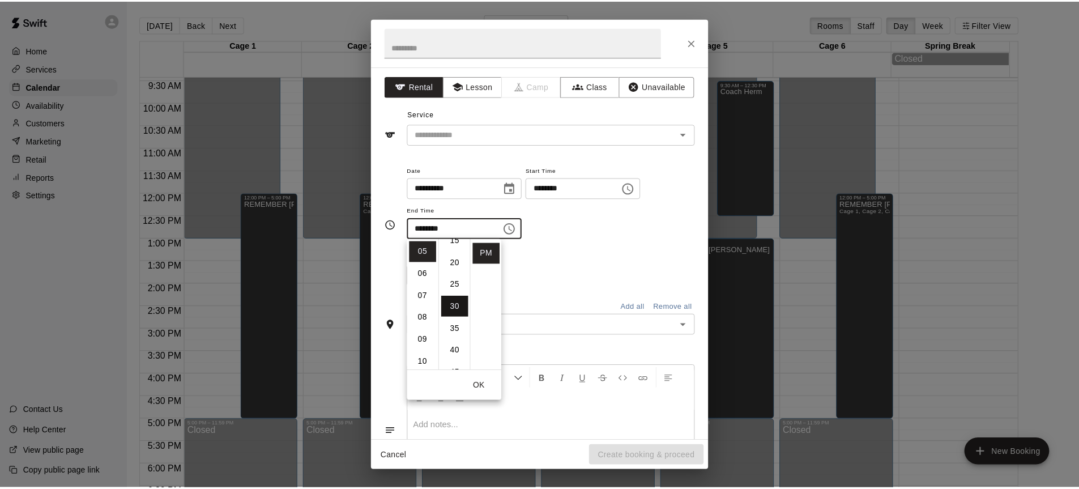
scroll to position [0, 0]
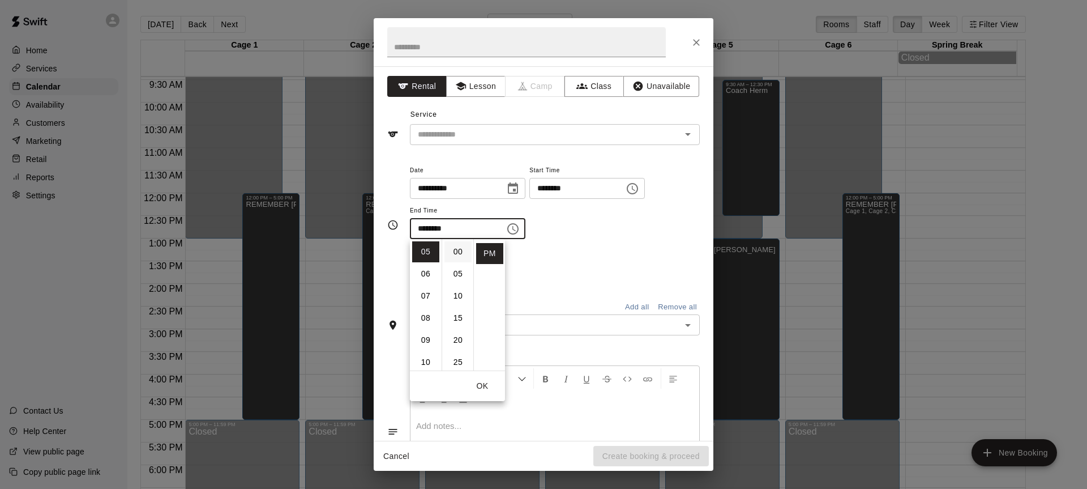
click at [457, 249] on li "00" at bounding box center [458, 251] width 27 height 21
type input "********"
drag, startPoint x: 626, startPoint y: 92, endPoint x: 617, endPoint y: 89, distance: 9.9
click at [624, 92] on button "Unavailable" at bounding box center [662, 86] width 76 height 21
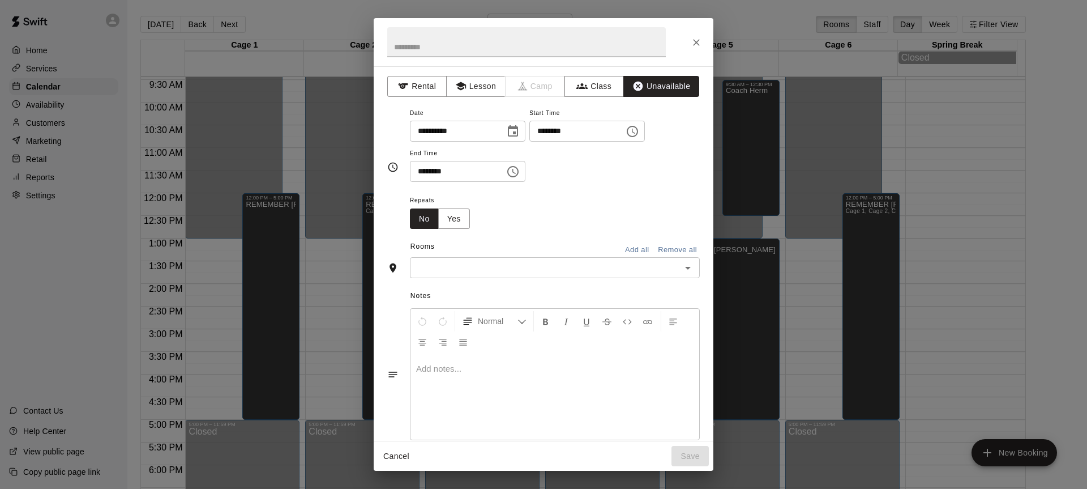
click at [513, 51] on input "text" at bounding box center [526, 42] width 279 height 30
type input "*"
type input "**********"
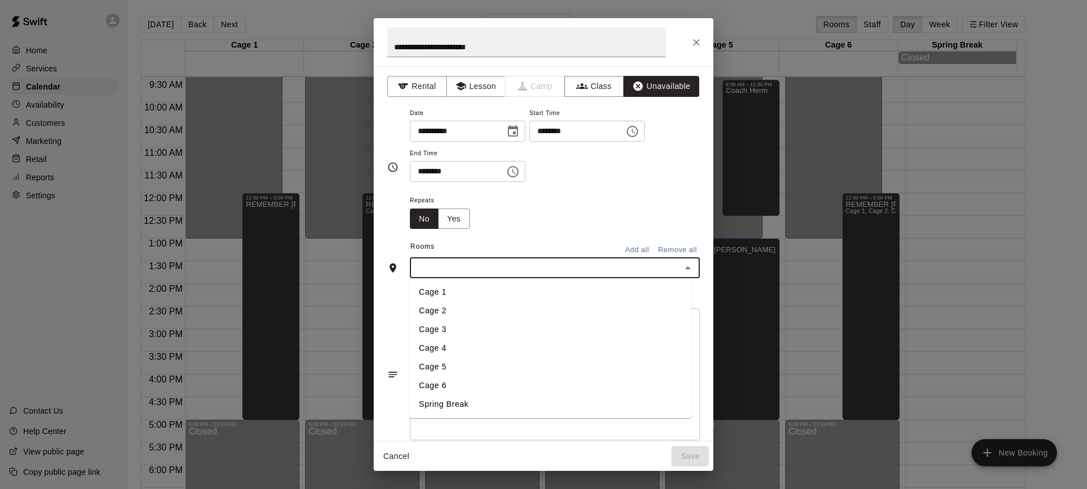
click at [535, 268] on input "text" at bounding box center [545, 268] width 264 height 14
click at [432, 334] on li "Cage 3" at bounding box center [550, 329] width 281 height 19
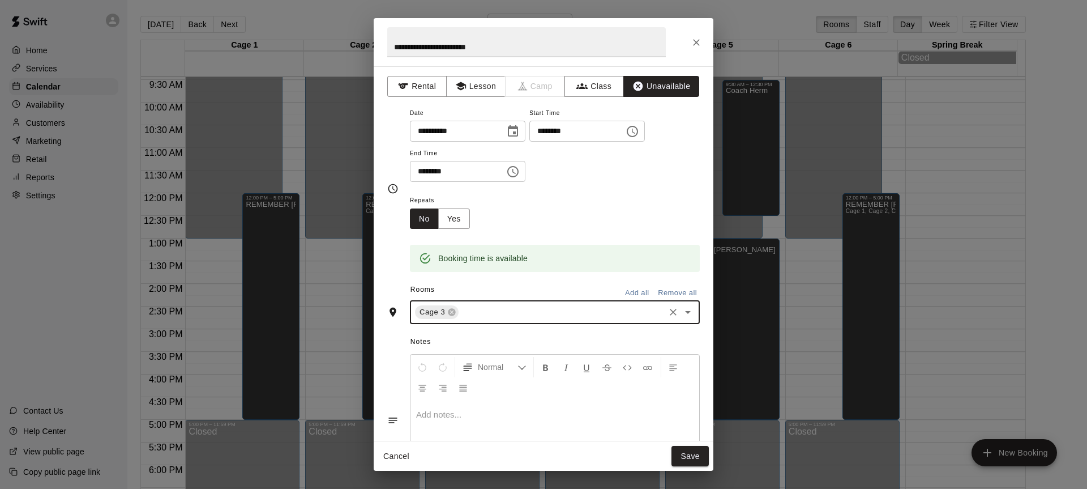
click at [518, 304] on div "Cage 3 ​" at bounding box center [555, 312] width 290 height 24
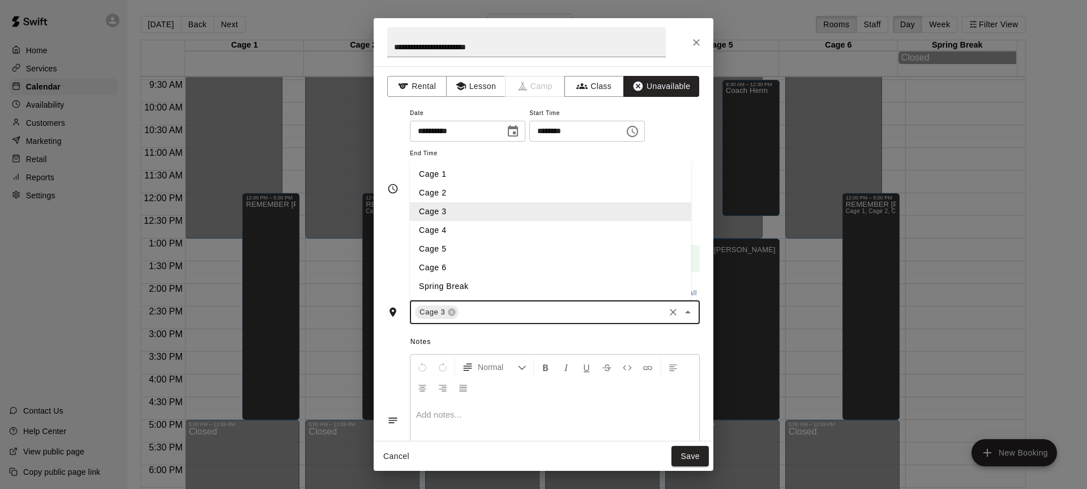
click at [446, 233] on li "Cage 4" at bounding box center [550, 230] width 281 height 19
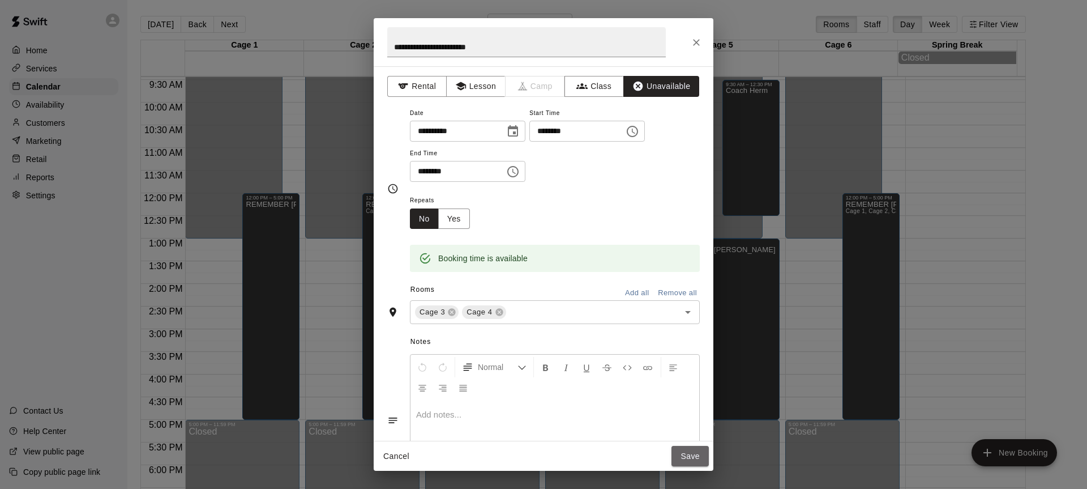
click at [678, 454] on button "Save" at bounding box center [690, 456] width 37 height 21
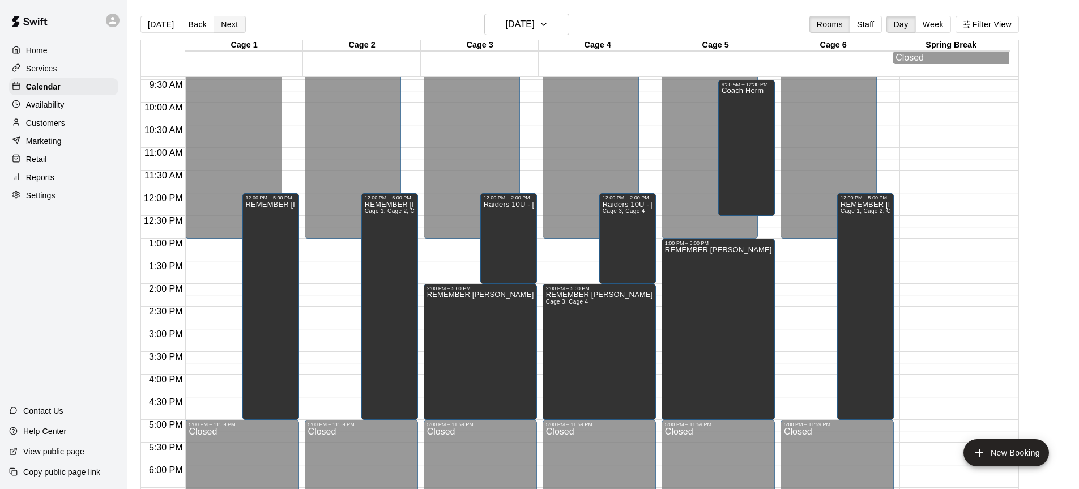
click at [219, 22] on button "Next" at bounding box center [230, 24] width 32 height 17
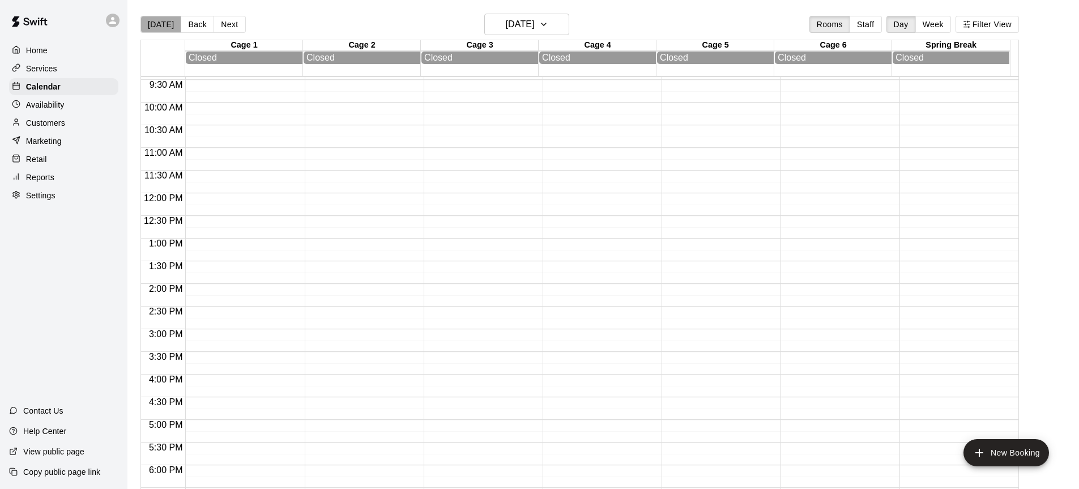
click at [164, 21] on button "[DATE]" at bounding box center [160, 24] width 41 height 17
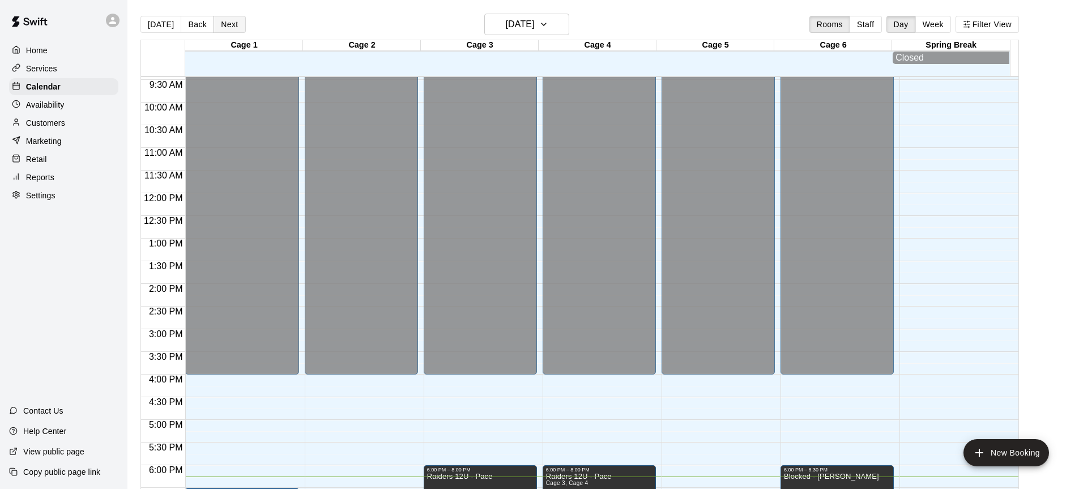
click at [229, 21] on button "Next" at bounding box center [230, 24] width 32 height 17
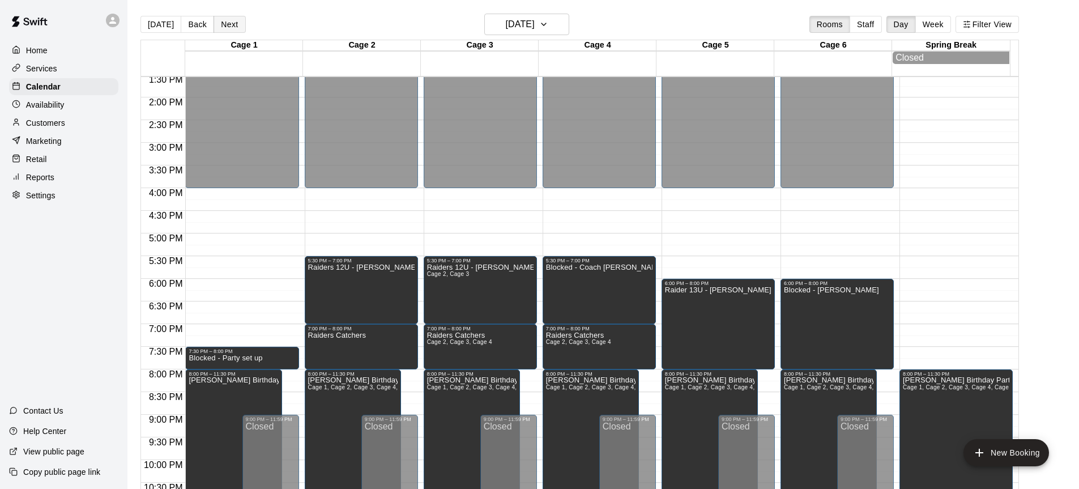
scroll to position [638, 0]
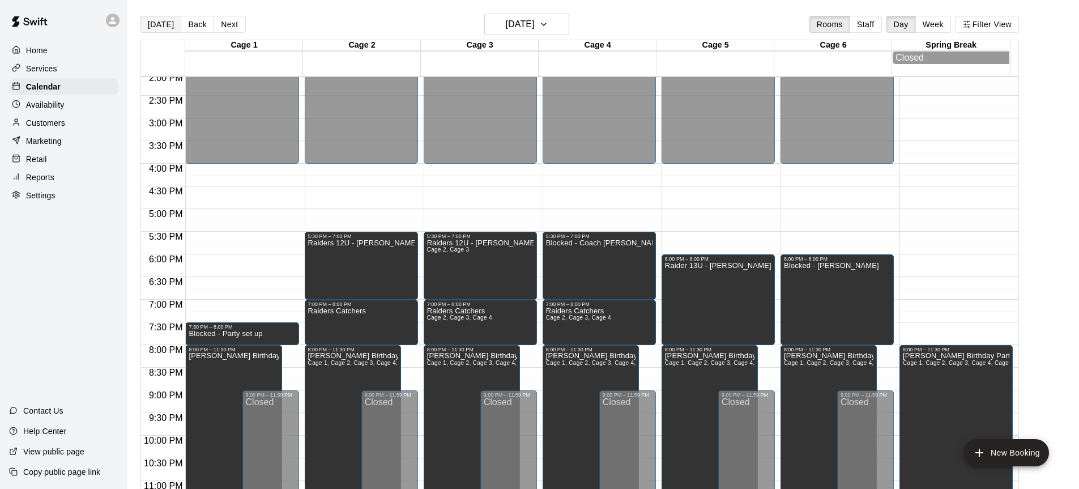
click at [143, 25] on button "[DATE]" at bounding box center [160, 24] width 41 height 17
